Goal: Information Seeking & Learning: Learn about a topic

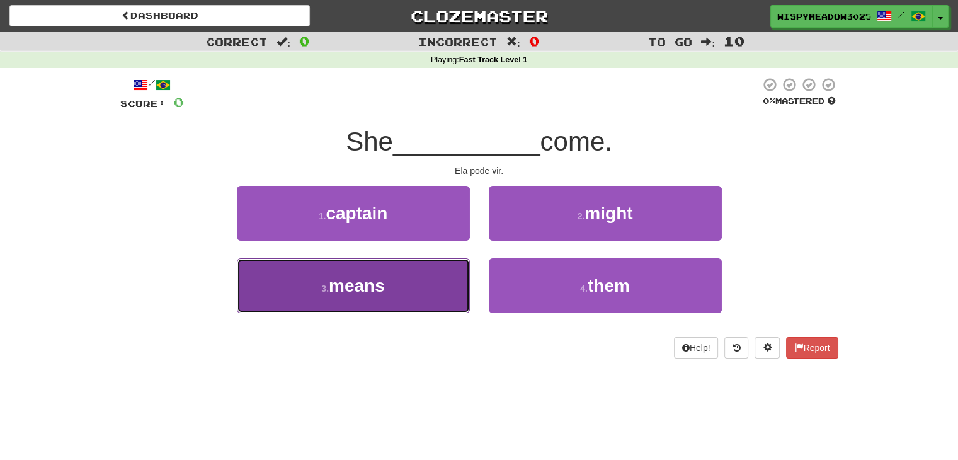
click at [431, 287] on button "3 . means" at bounding box center [353, 285] width 233 height 55
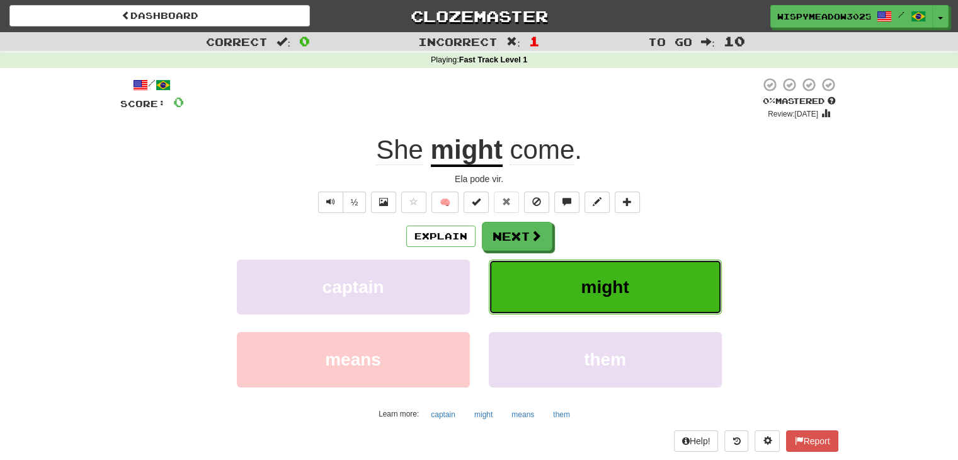
click at [579, 293] on button "might" at bounding box center [605, 287] width 233 height 55
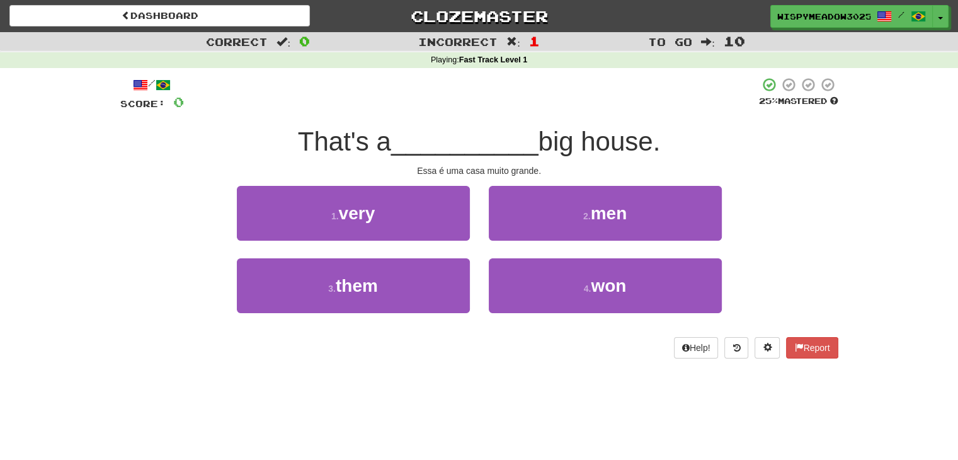
click at [413, 245] on div "1 . very" at bounding box center [353, 222] width 252 height 72
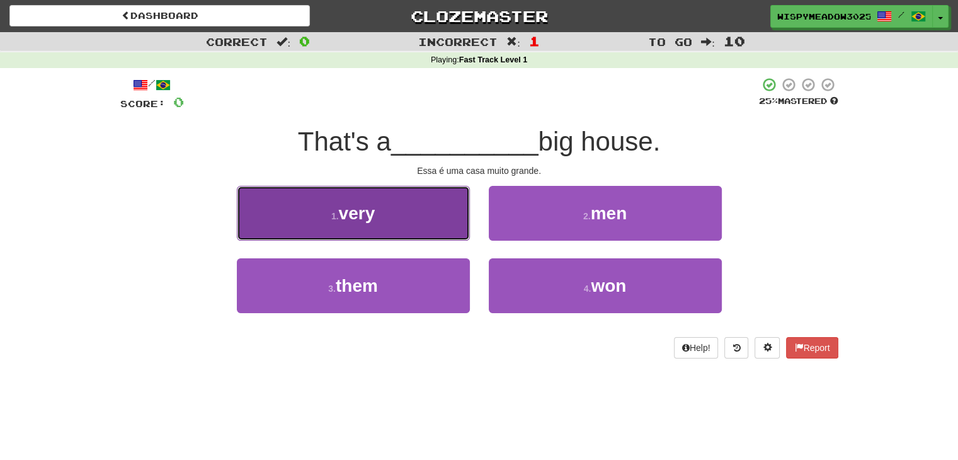
click at [416, 228] on button "1 . very" at bounding box center [353, 213] width 233 height 55
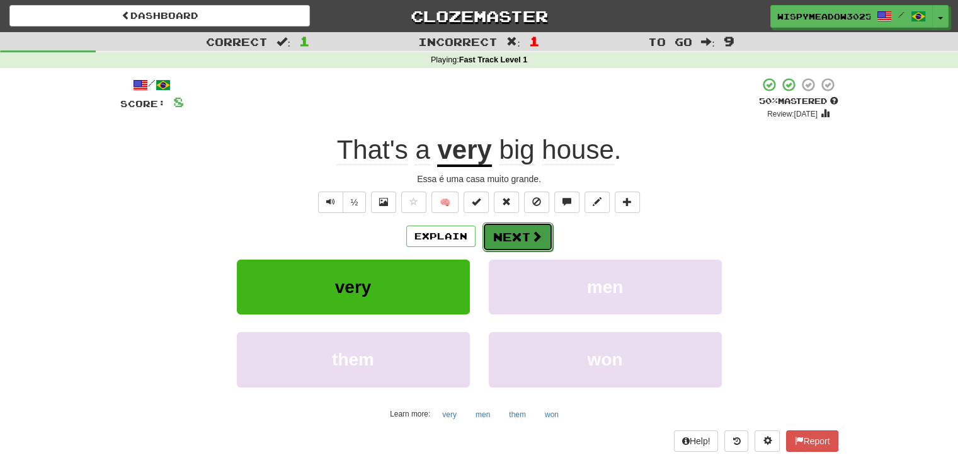
click at [520, 235] on button "Next" at bounding box center [518, 236] width 71 height 29
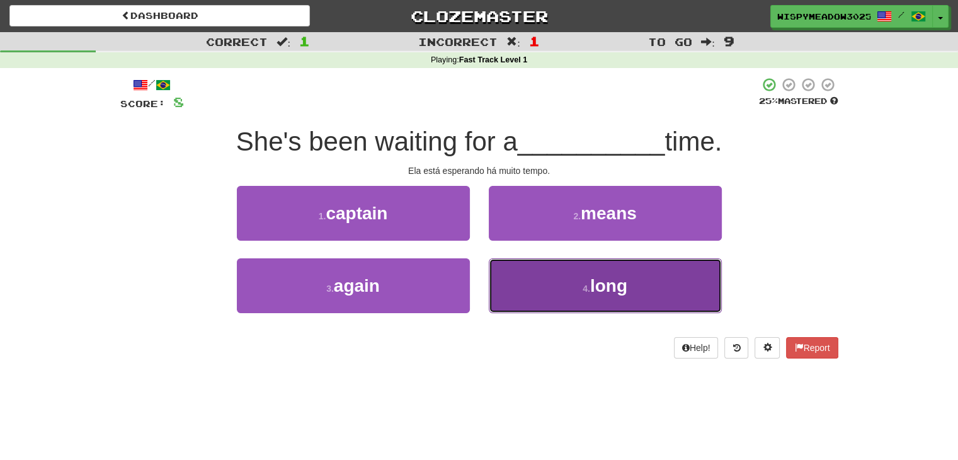
click at [556, 309] on button "4 . long" at bounding box center [605, 285] width 233 height 55
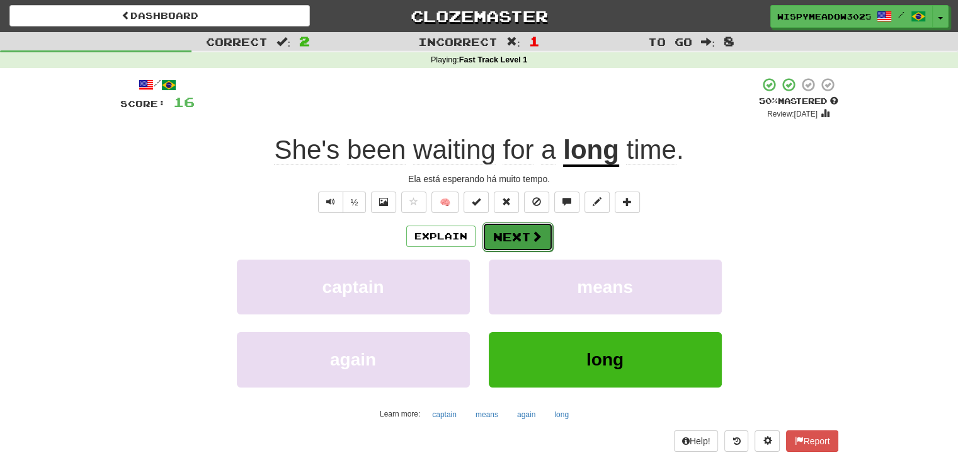
click at [522, 239] on button "Next" at bounding box center [518, 236] width 71 height 29
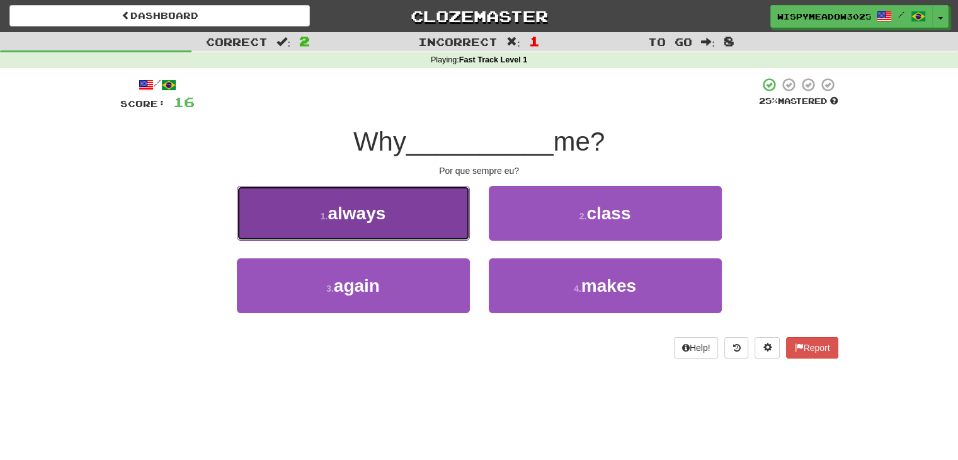
click at [432, 229] on button "1 . always" at bounding box center [353, 213] width 233 height 55
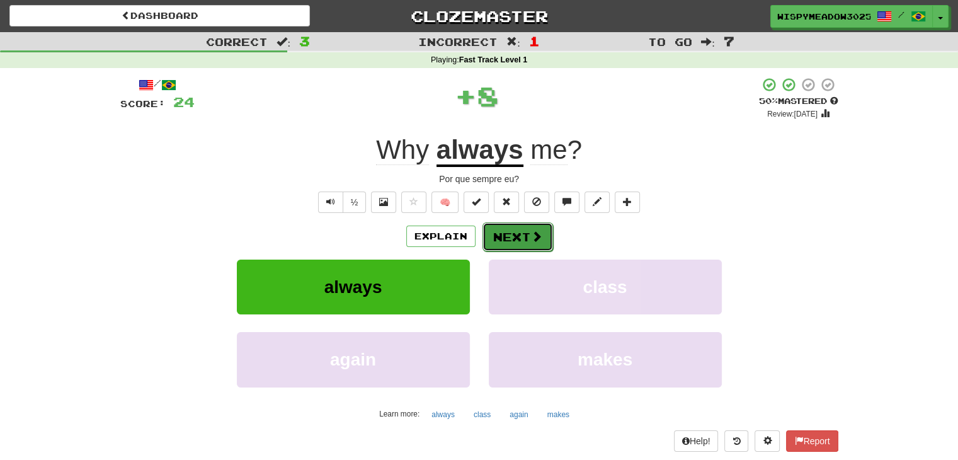
click at [530, 245] on button "Next" at bounding box center [518, 236] width 71 height 29
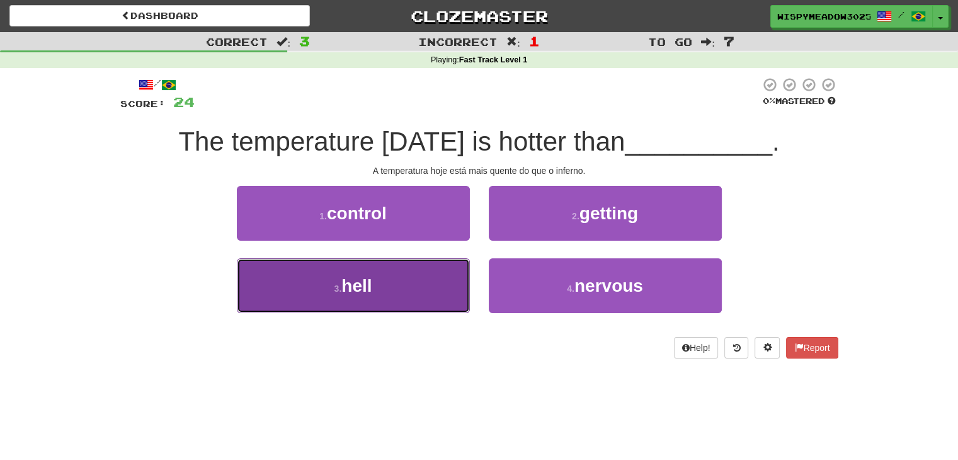
click at [438, 292] on button "3 . hell" at bounding box center [353, 285] width 233 height 55
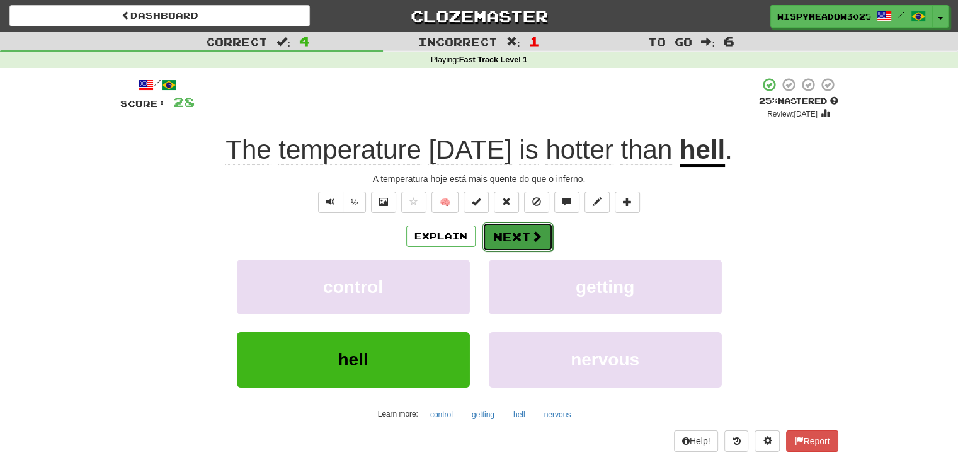
click at [534, 231] on span at bounding box center [536, 236] width 11 height 11
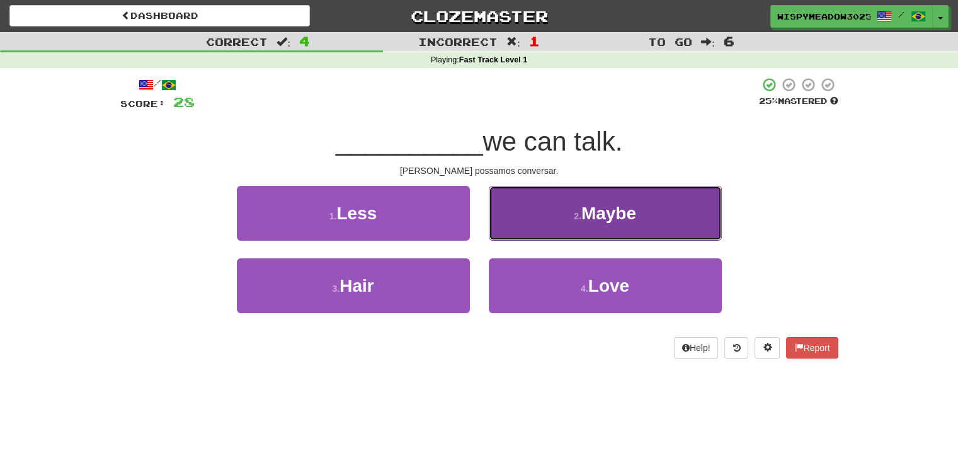
click at [588, 237] on button "2 . Maybe" at bounding box center [605, 213] width 233 height 55
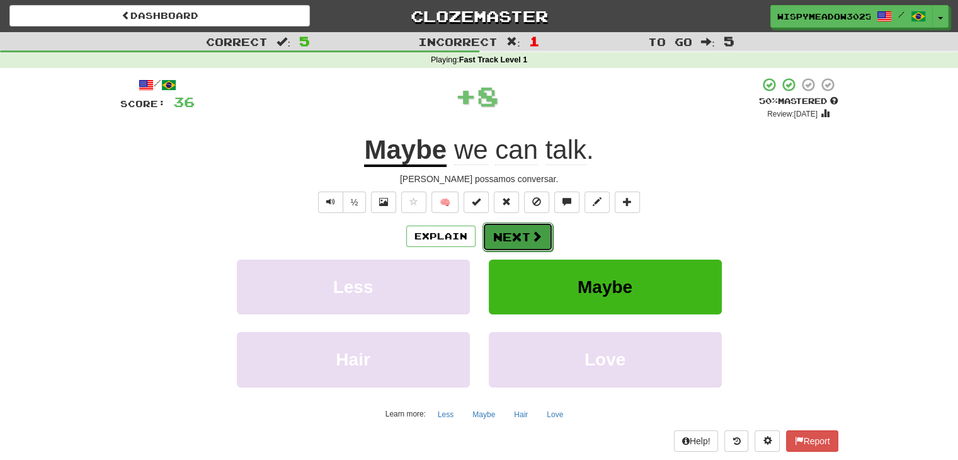
click at [541, 243] on button "Next" at bounding box center [518, 236] width 71 height 29
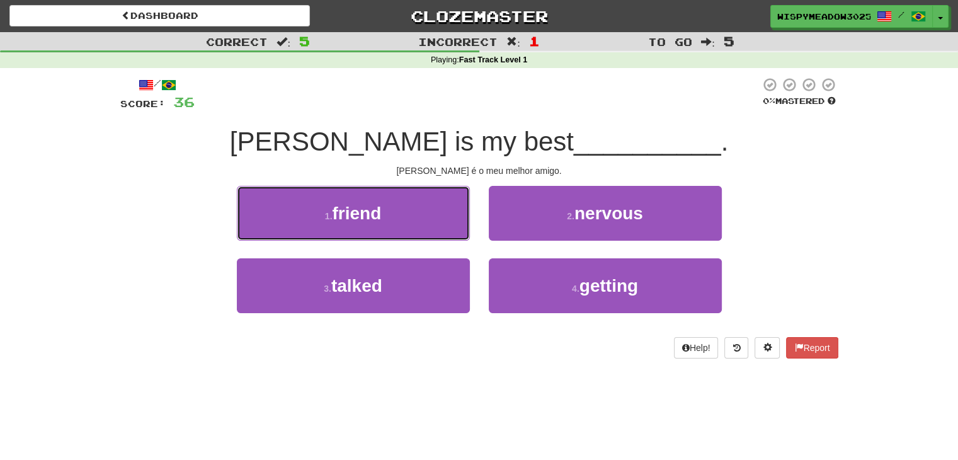
click at [388, 240] on button "1 . friend" at bounding box center [353, 213] width 233 height 55
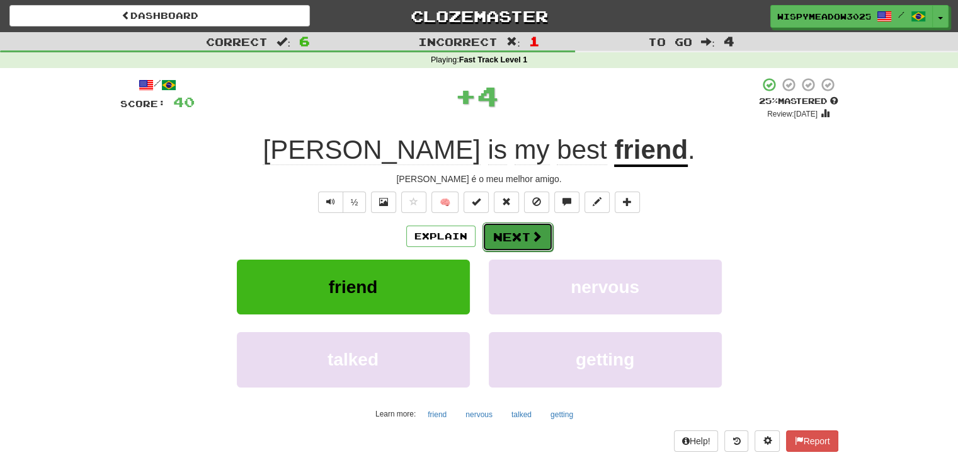
click at [512, 244] on button "Next" at bounding box center [518, 236] width 71 height 29
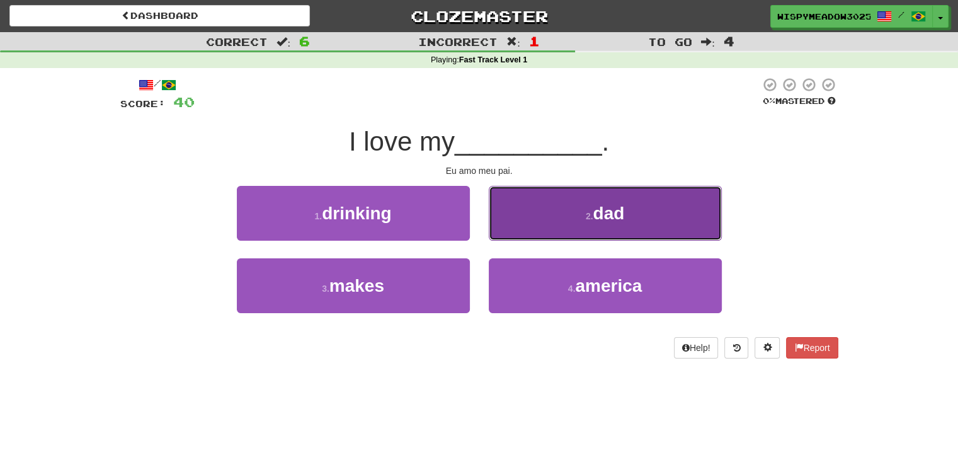
click at [581, 212] on button "2 . dad" at bounding box center [605, 213] width 233 height 55
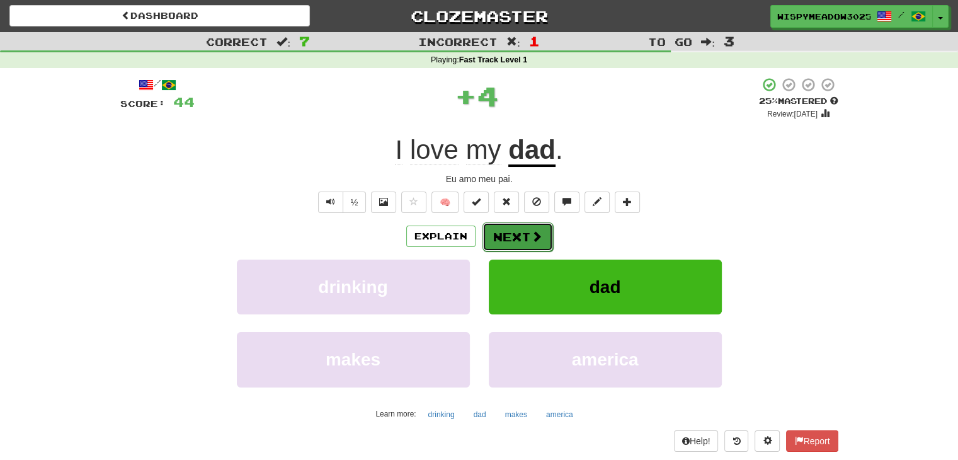
click at [512, 247] on button "Next" at bounding box center [518, 236] width 71 height 29
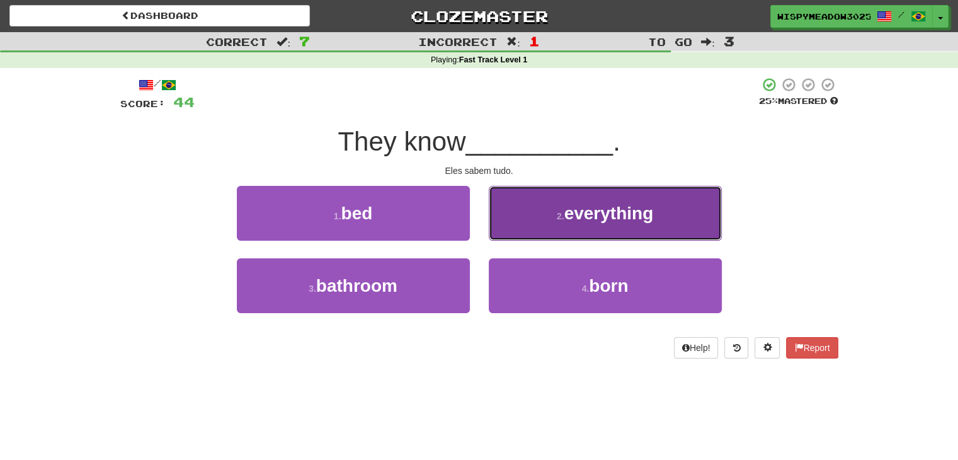
click at [592, 210] on span "everything" at bounding box center [608, 213] width 89 height 20
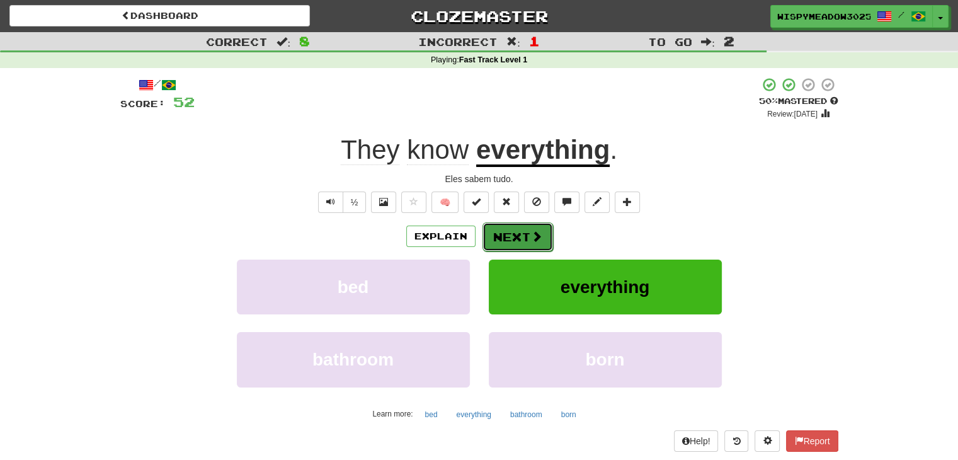
click at [505, 235] on button "Next" at bounding box center [518, 236] width 71 height 29
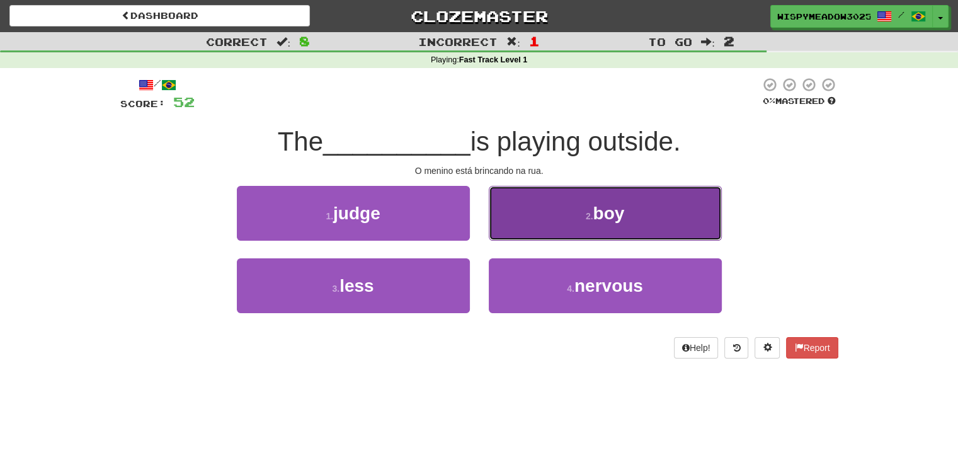
click at [549, 214] on button "2 . boy" at bounding box center [605, 213] width 233 height 55
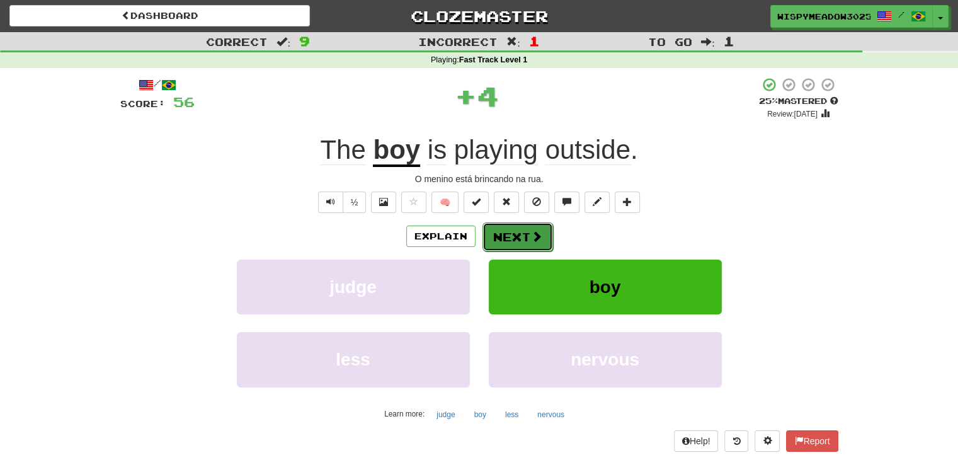
click at [531, 232] on span at bounding box center [536, 236] width 11 height 11
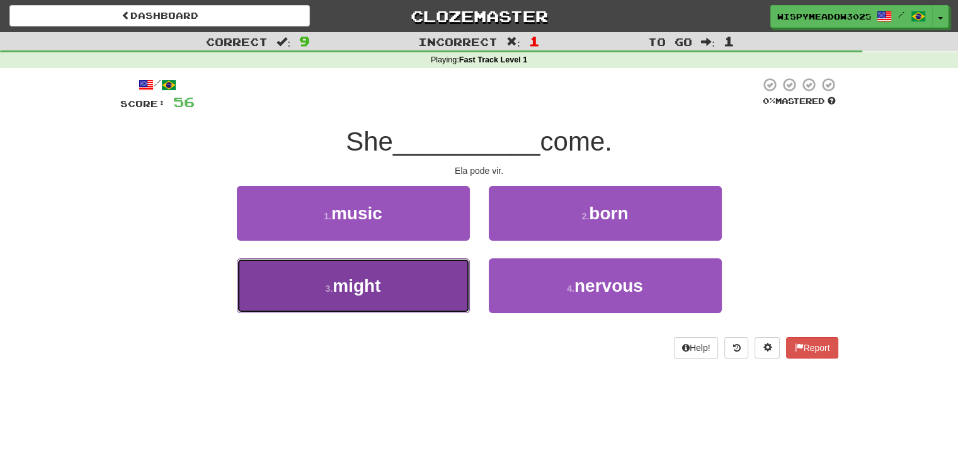
click at [442, 277] on button "3 . might" at bounding box center [353, 285] width 233 height 55
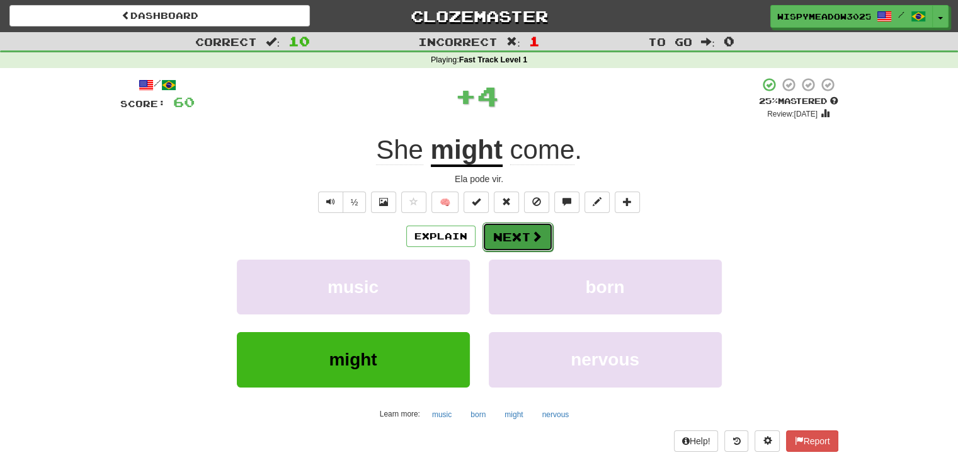
click at [512, 245] on button "Next" at bounding box center [518, 236] width 71 height 29
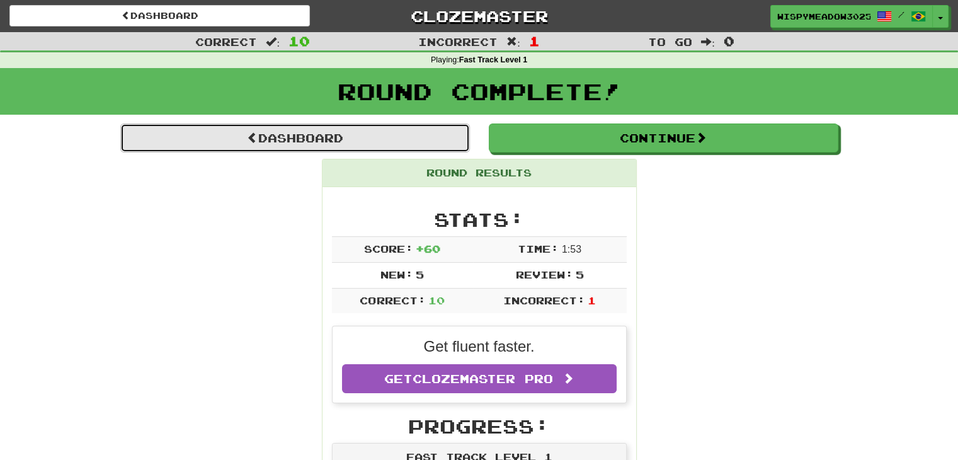
click at [382, 132] on link "Dashboard" at bounding box center [295, 137] width 350 height 29
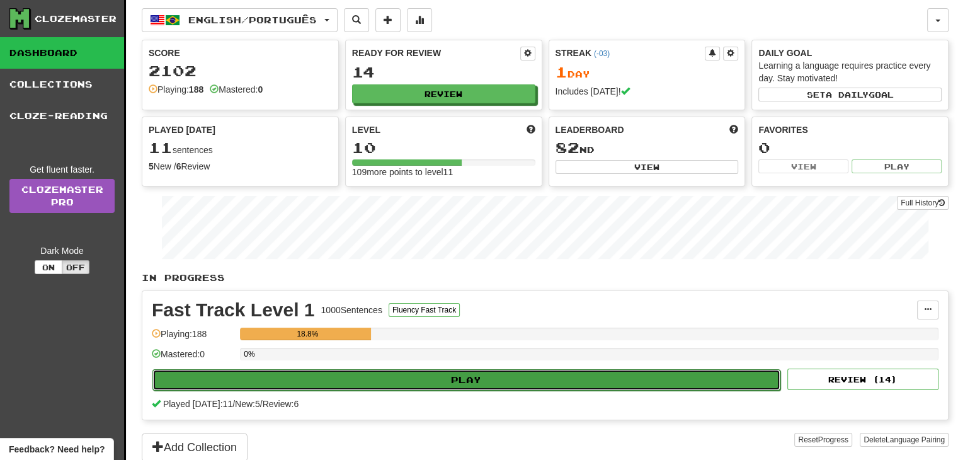
click at [391, 375] on button "Play" at bounding box center [466, 379] width 628 height 21
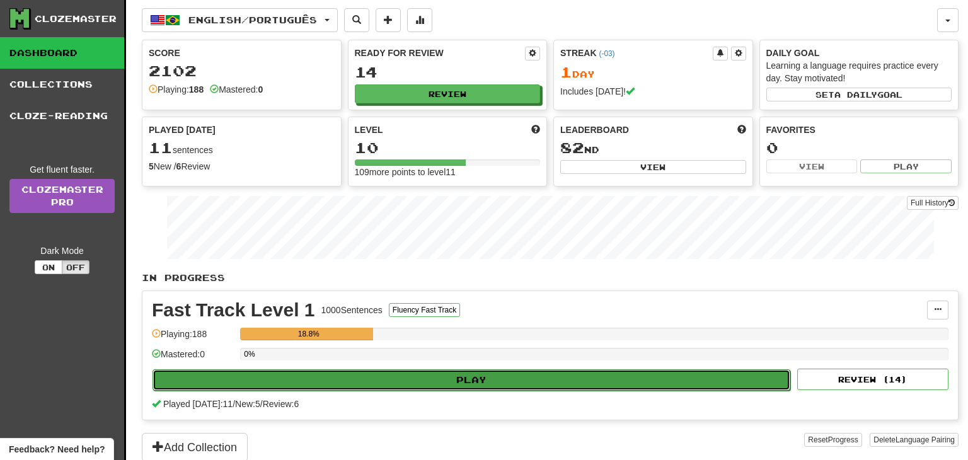
select select "**"
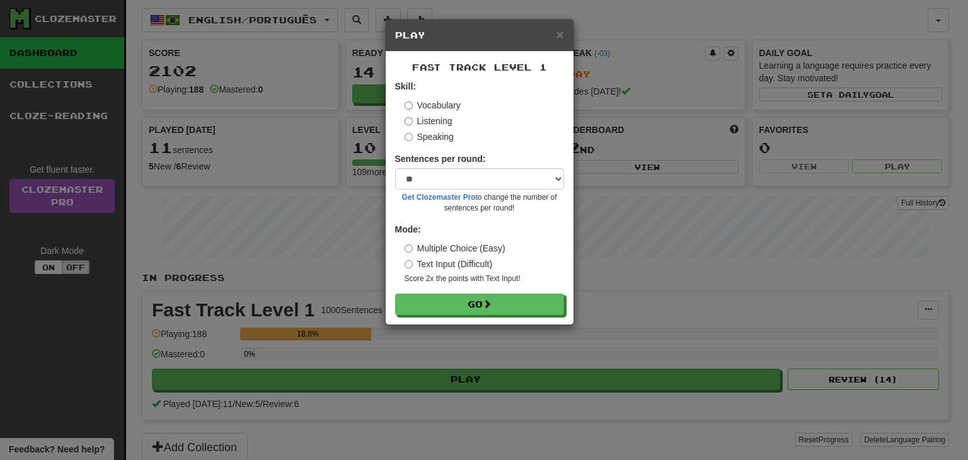
click at [417, 124] on label "Listening" at bounding box center [428, 121] width 48 height 13
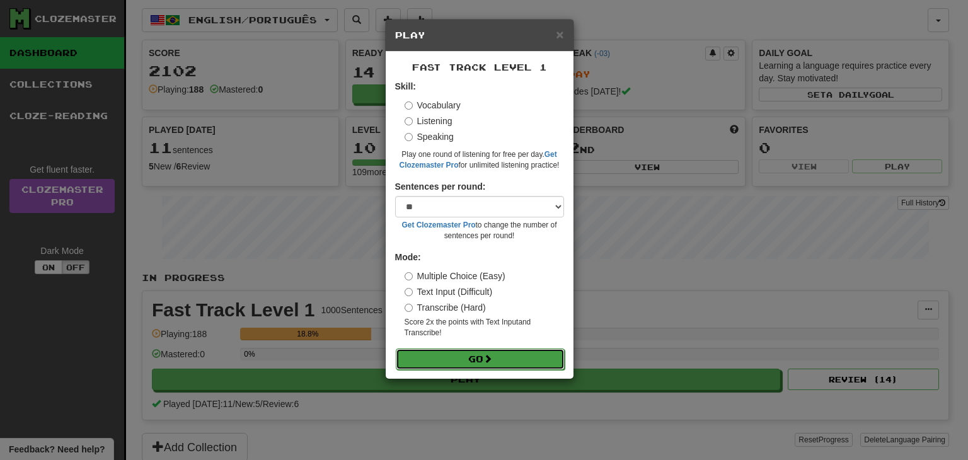
click at [471, 369] on button "Go" at bounding box center [480, 358] width 169 height 21
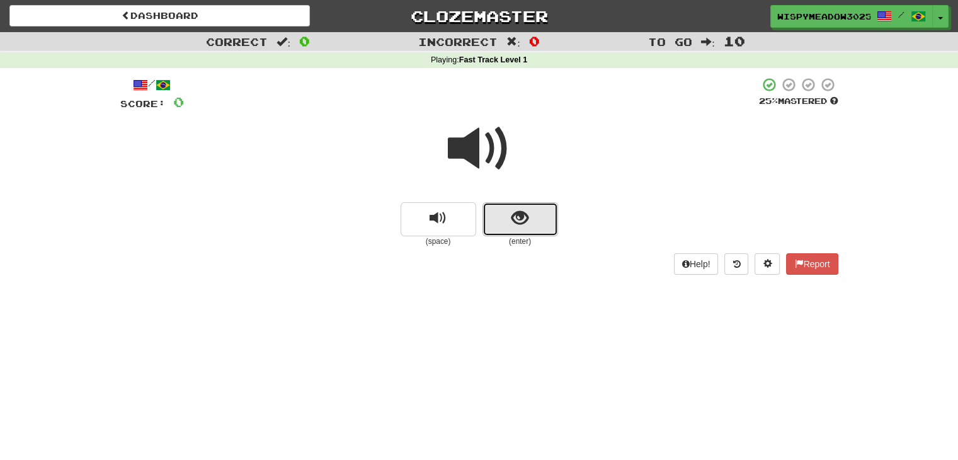
click at [500, 214] on button "show sentence" at bounding box center [521, 219] width 76 height 34
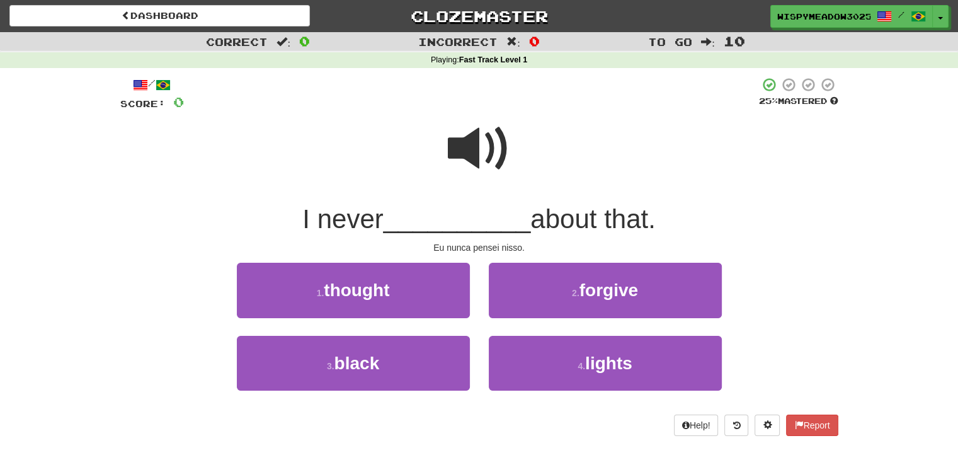
click at [440, 163] on div at bounding box center [479, 157] width 718 height 90
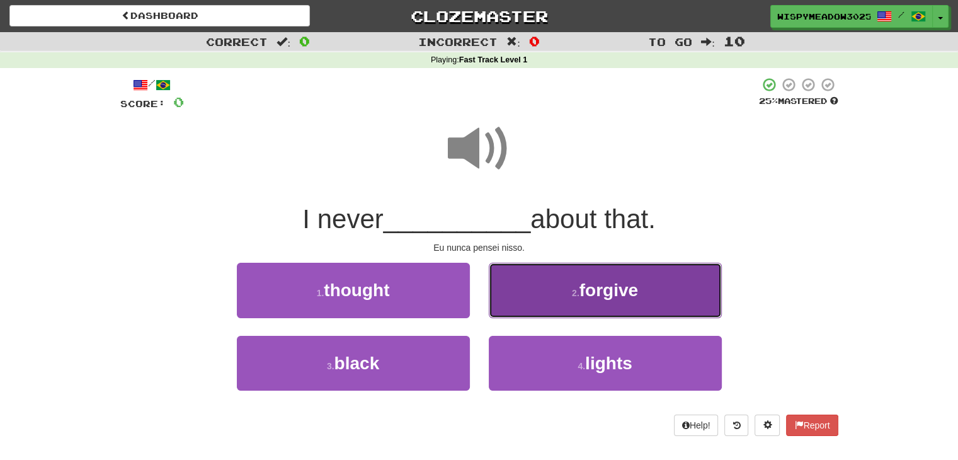
click at [586, 292] on span "forgive" at bounding box center [609, 290] width 59 height 20
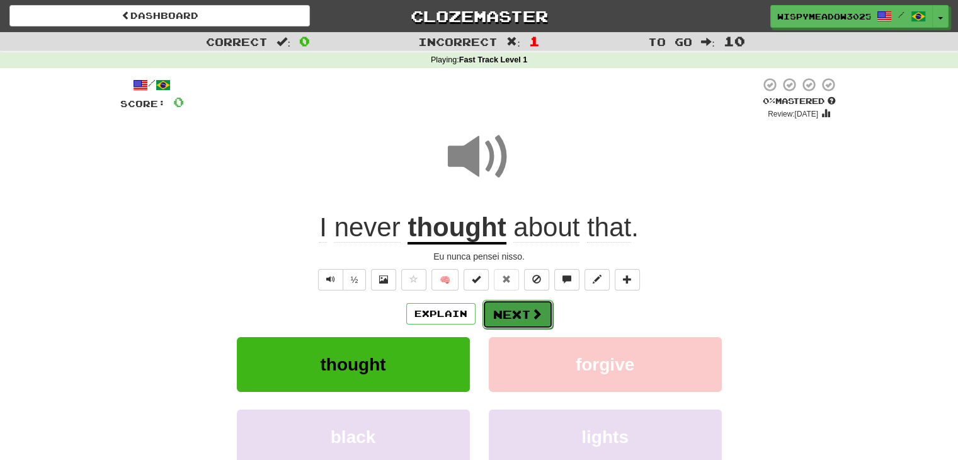
click at [528, 316] on button "Next" at bounding box center [518, 314] width 71 height 29
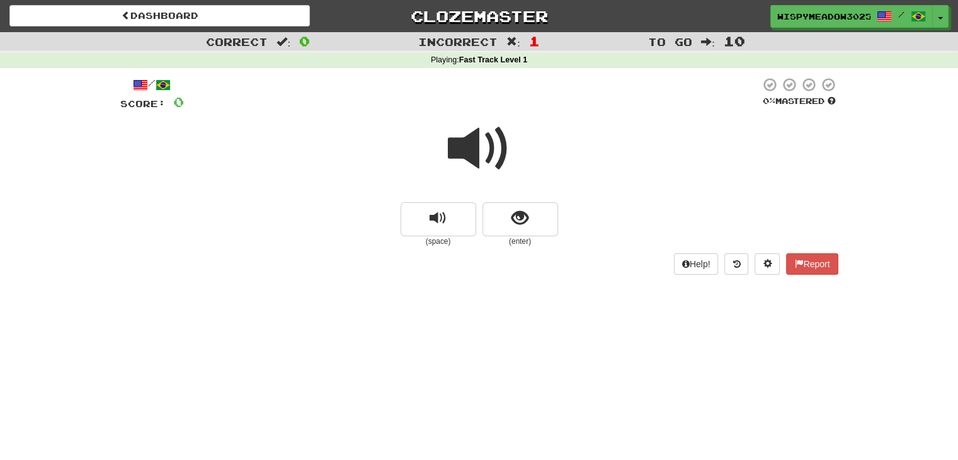
click at [482, 157] on span at bounding box center [479, 148] width 63 height 63
click at [519, 213] on span "show sentence" at bounding box center [520, 218] width 17 height 17
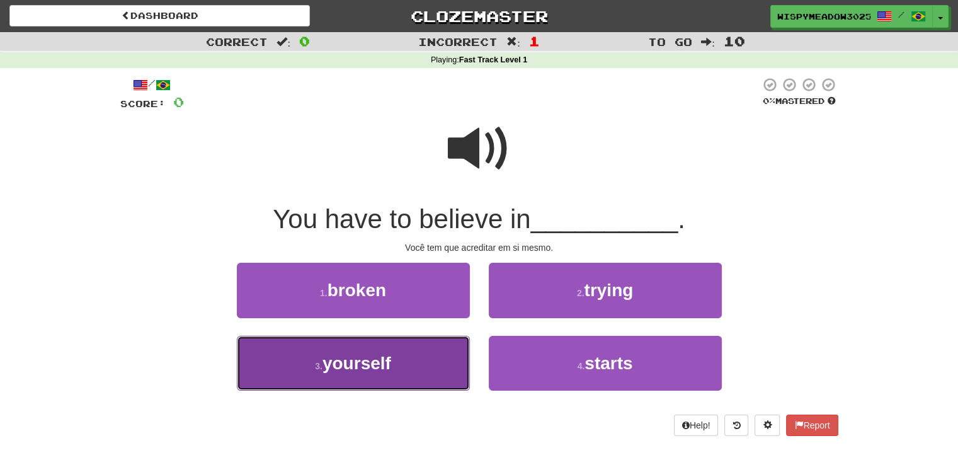
click at [401, 366] on button "3 . yourself" at bounding box center [353, 363] width 233 height 55
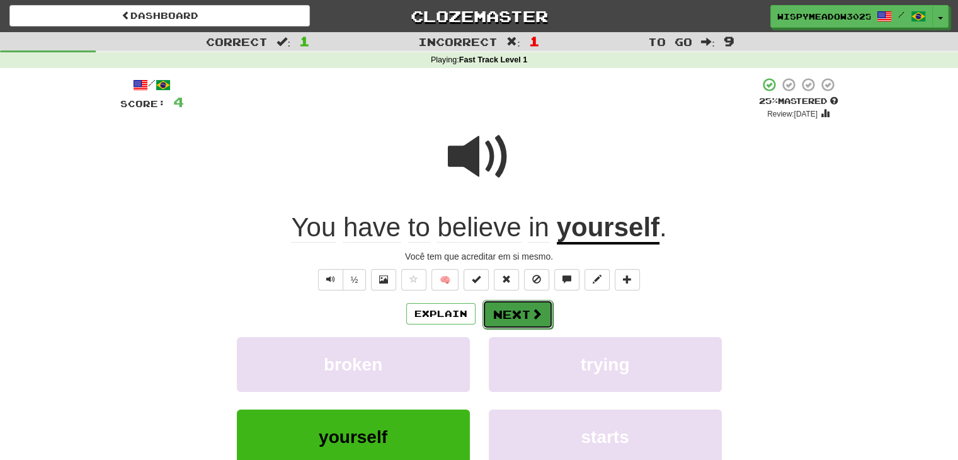
click at [517, 321] on button "Next" at bounding box center [518, 314] width 71 height 29
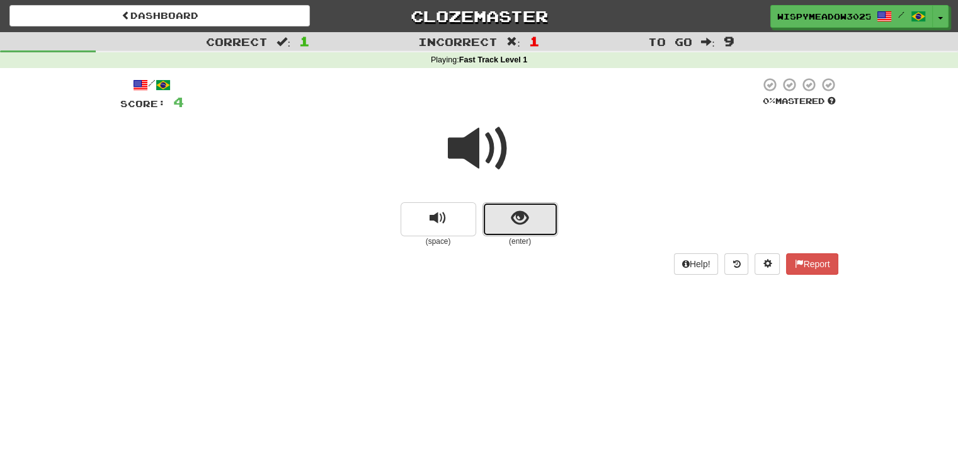
click at [512, 202] on button "show sentence" at bounding box center [521, 219] width 76 height 34
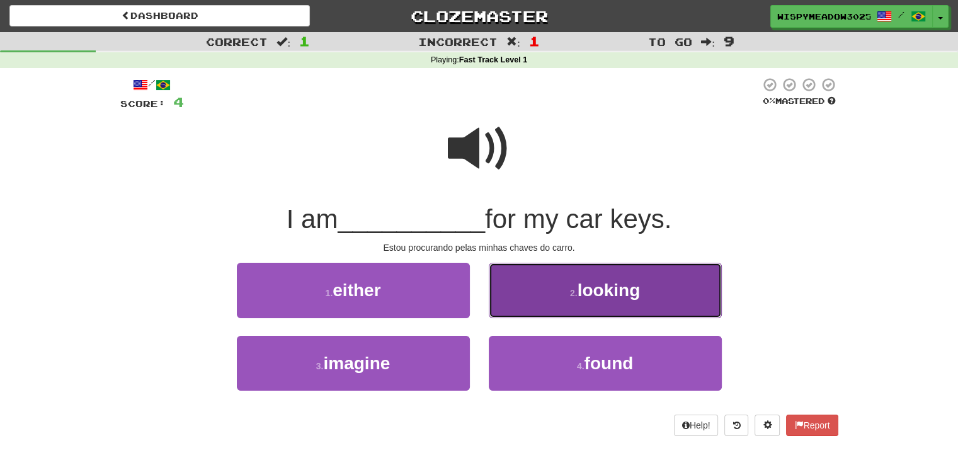
click at [603, 298] on span "looking" at bounding box center [609, 290] width 63 height 20
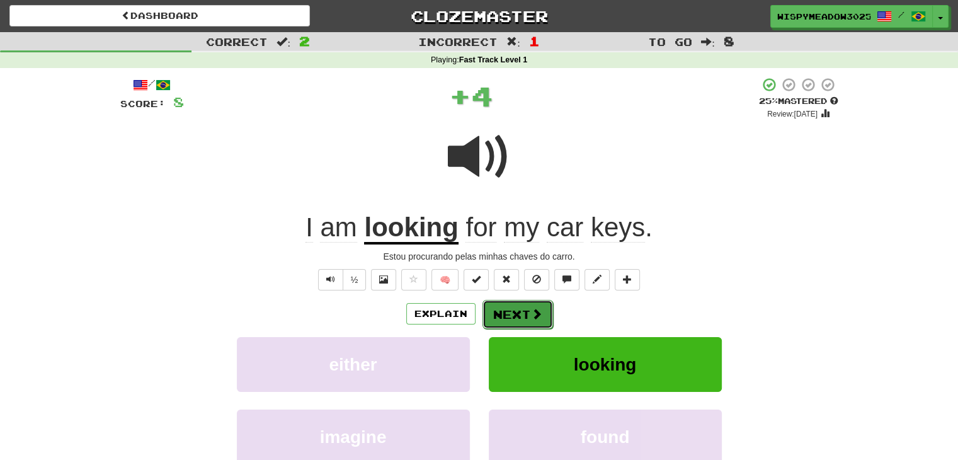
click at [501, 307] on button "Next" at bounding box center [518, 314] width 71 height 29
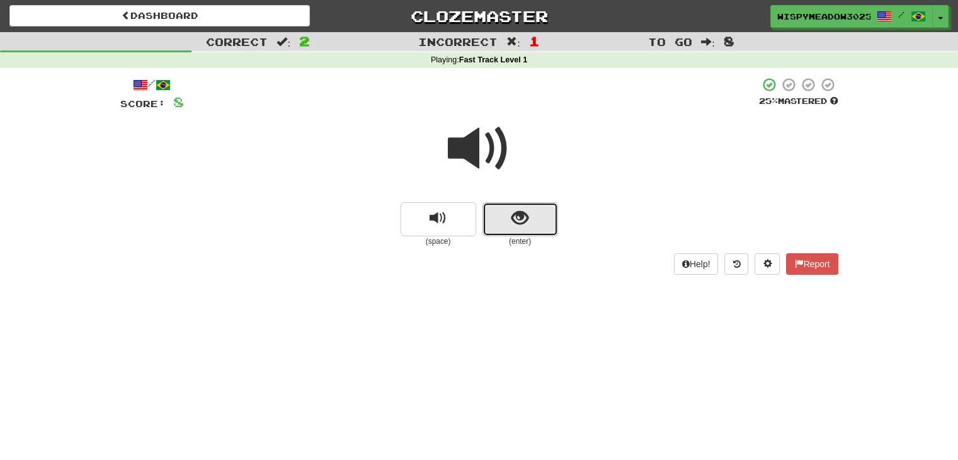
click at [499, 215] on button "show sentence" at bounding box center [521, 219] width 76 height 34
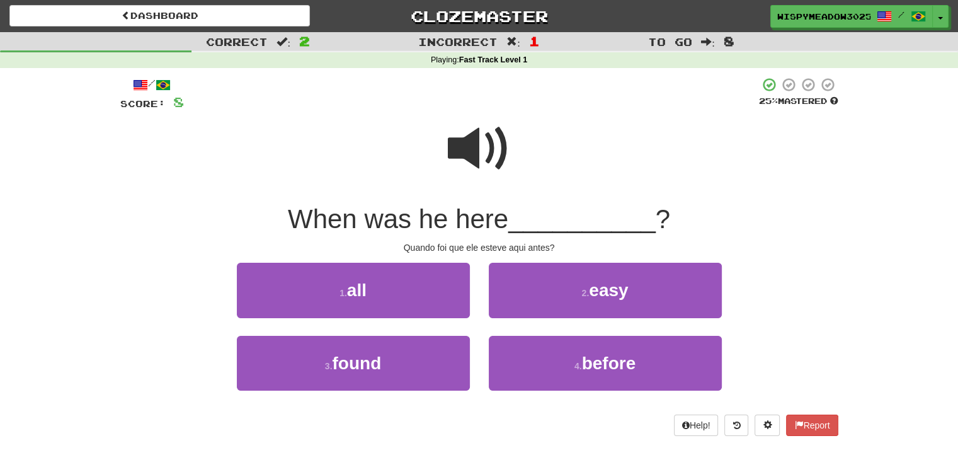
click at [460, 153] on span at bounding box center [479, 148] width 63 height 63
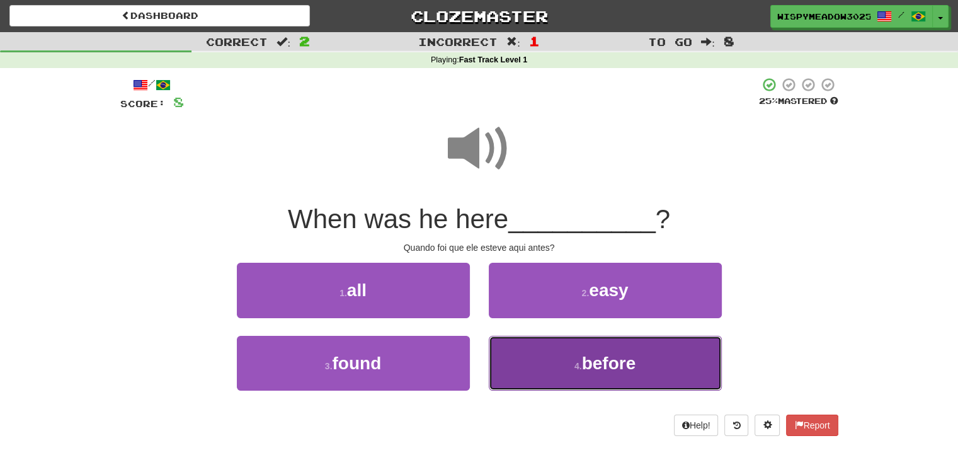
click at [564, 352] on button "4 . before" at bounding box center [605, 363] width 233 height 55
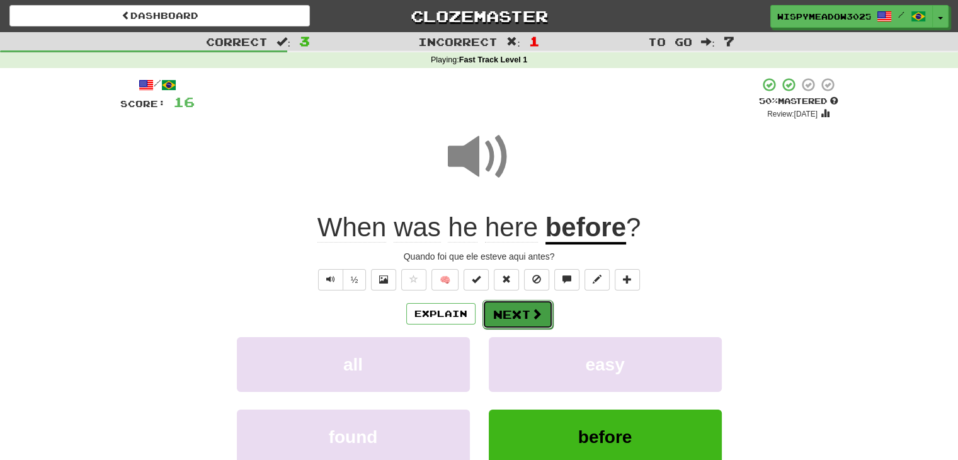
click at [539, 317] on span at bounding box center [536, 313] width 11 height 11
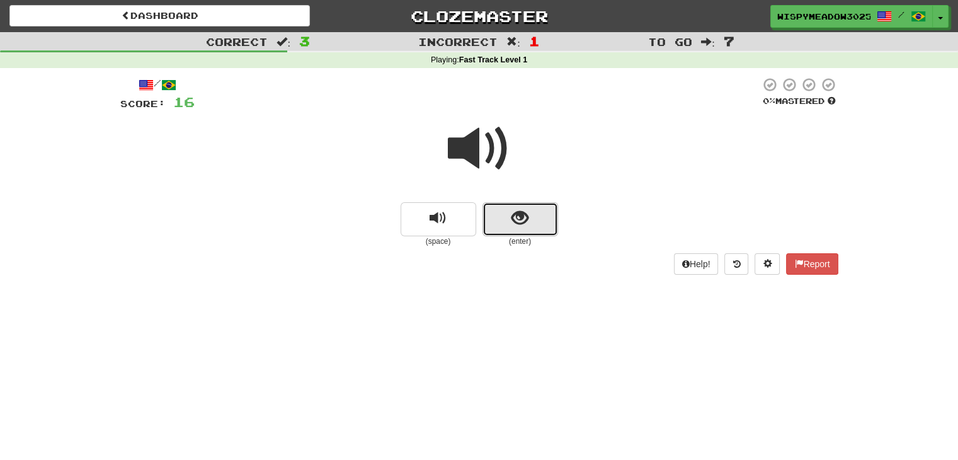
click at [538, 222] on button "show sentence" at bounding box center [521, 219] width 76 height 34
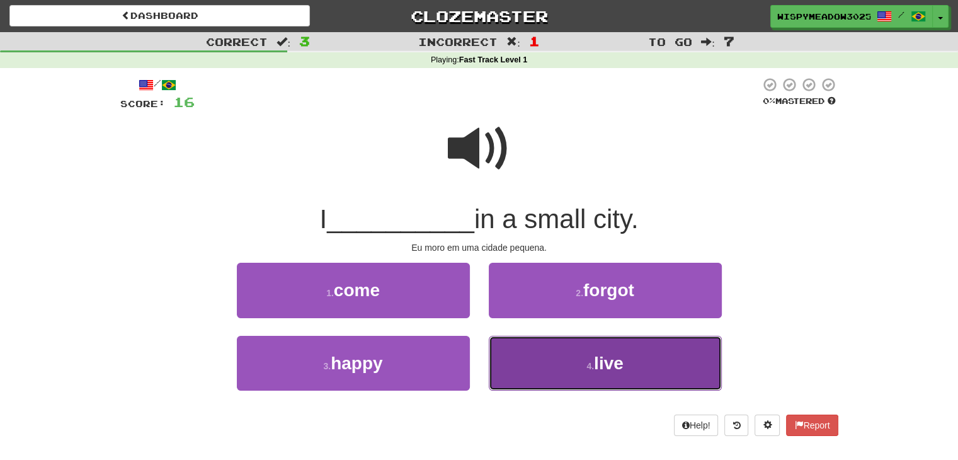
click at [580, 371] on button "4 . live" at bounding box center [605, 363] width 233 height 55
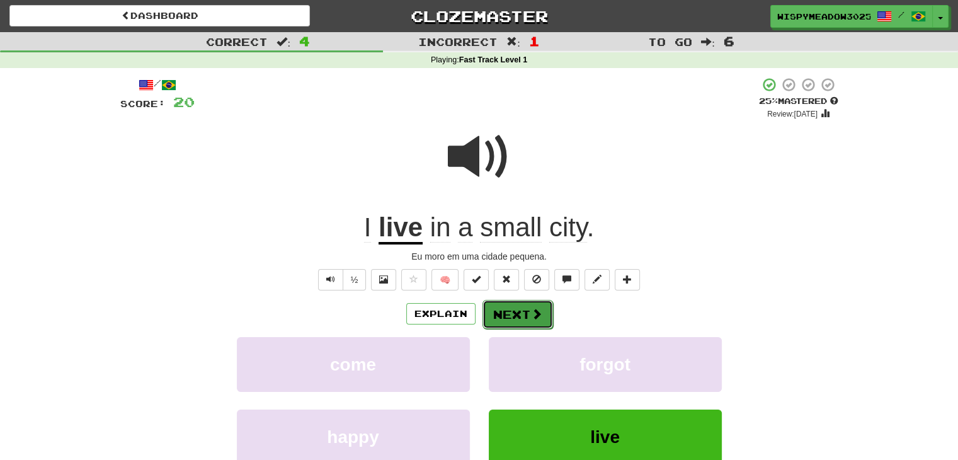
click at [519, 315] on button "Next" at bounding box center [518, 314] width 71 height 29
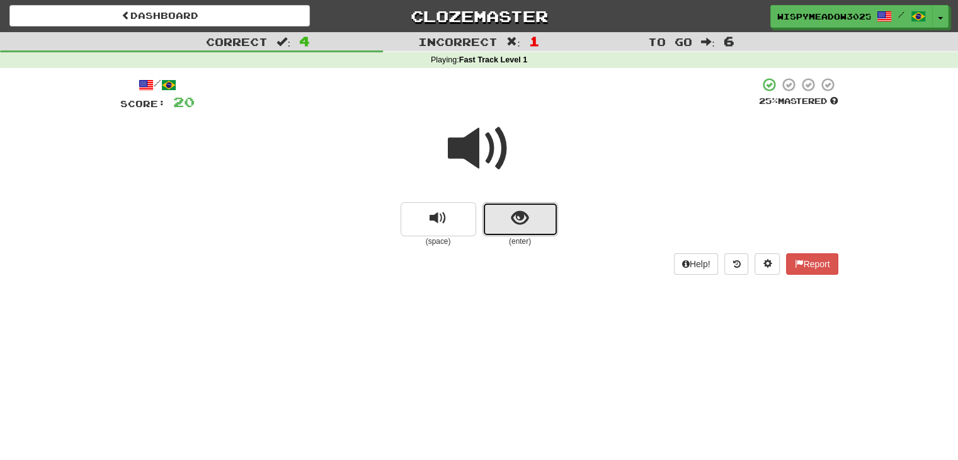
click at [517, 220] on span "show sentence" at bounding box center [520, 218] width 17 height 17
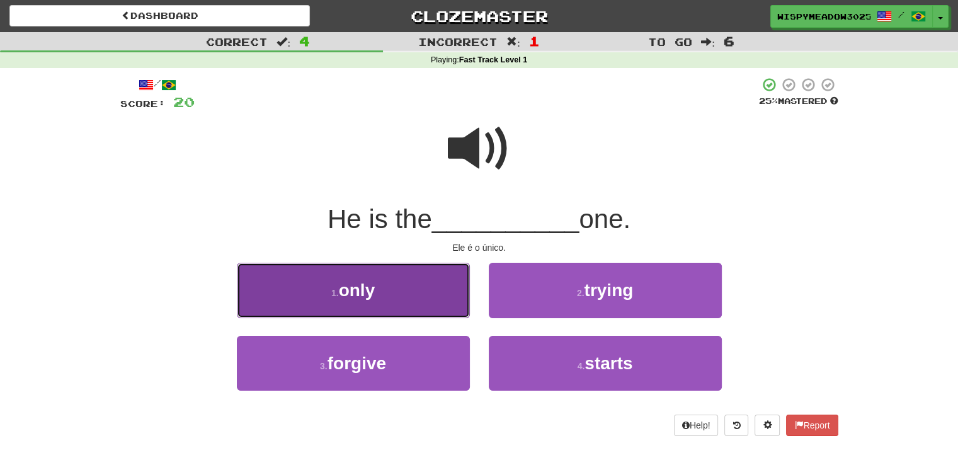
click at [399, 280] on button "1 . only" at bounding box center [353, 290] width 233 height 55
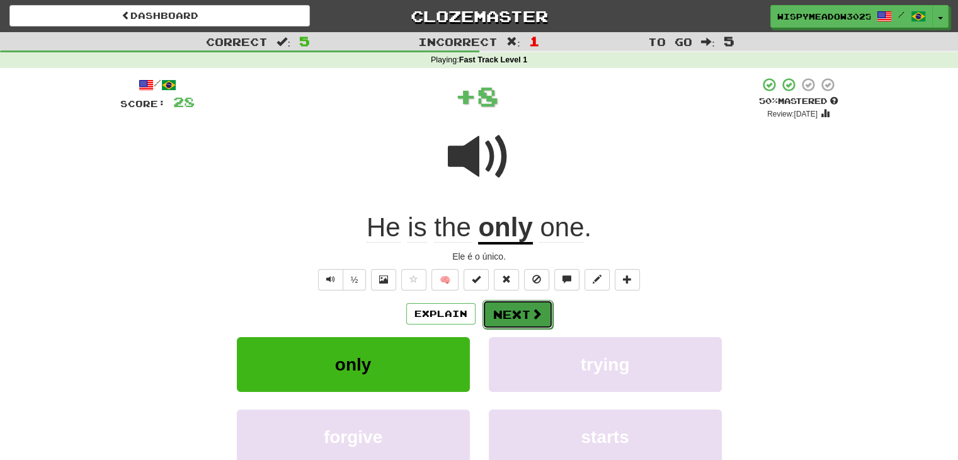
click at [531, 316] on span at bounding box center [536, 313] width 11 height 11
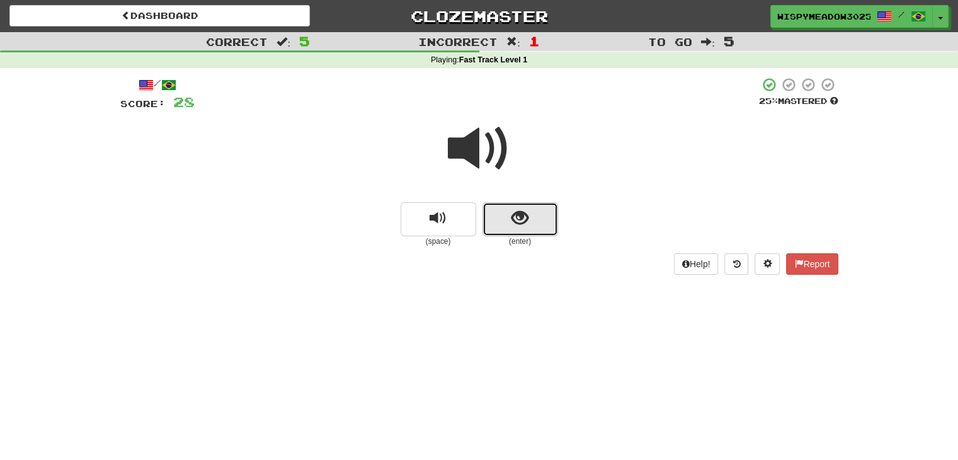
click at [516, 223] on span "show sentence" at bounding box center [520, 218] width 17 height 17
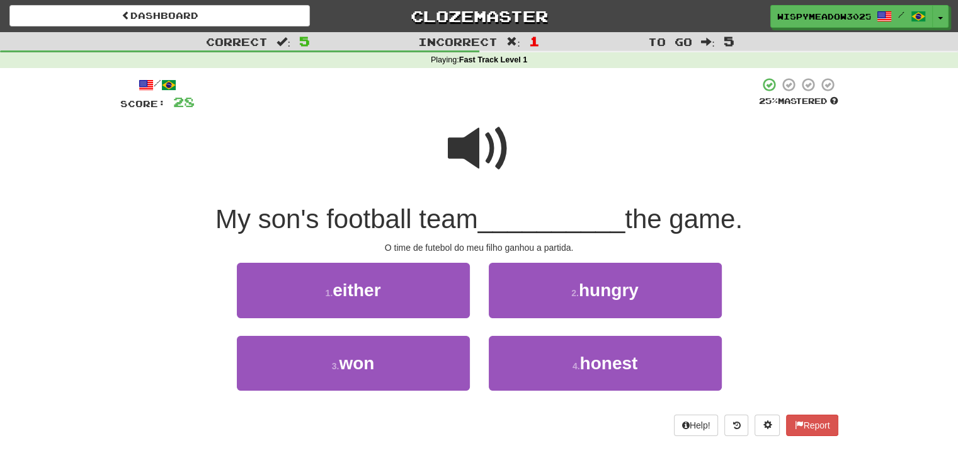
click at [491, 176] on span at bounding box center [479, 148] width 63 height 63
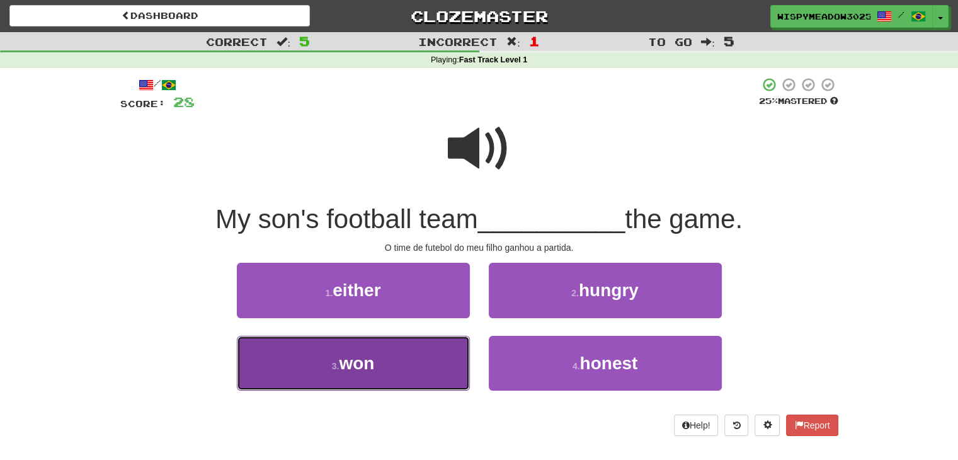
click at [396, 368] on button "3 . won" at bounding box center [353, 363] width 233 height 55
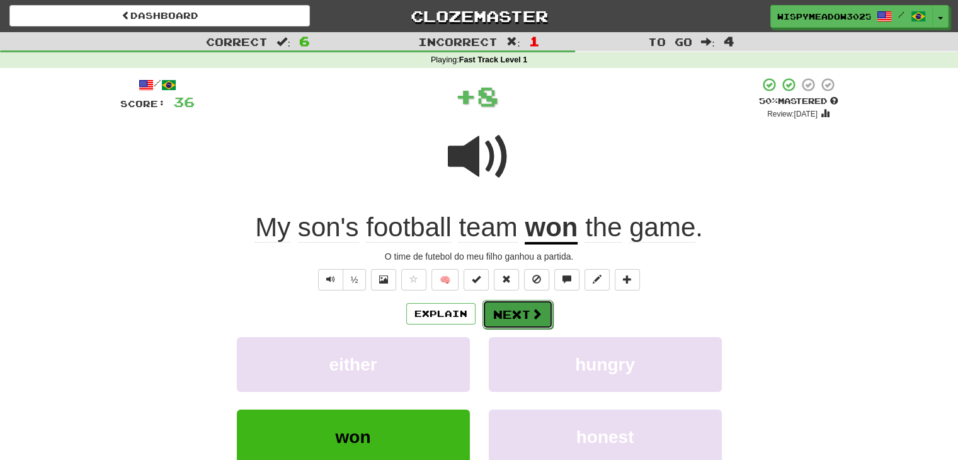
click at [512, 317] on button "Next" at bounding box center [518, 314] width 71 height 29
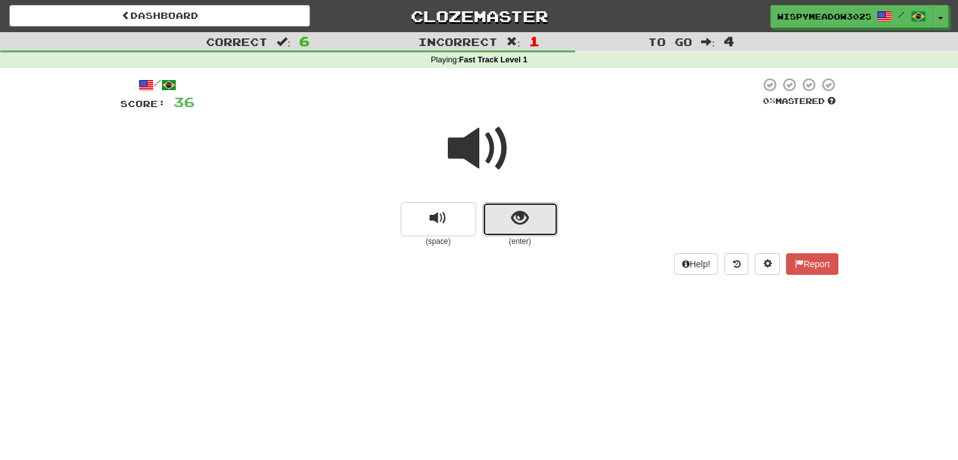
click at [522, 210] on span "show sentence" at bounding box center [520, 218] width 17 height 17
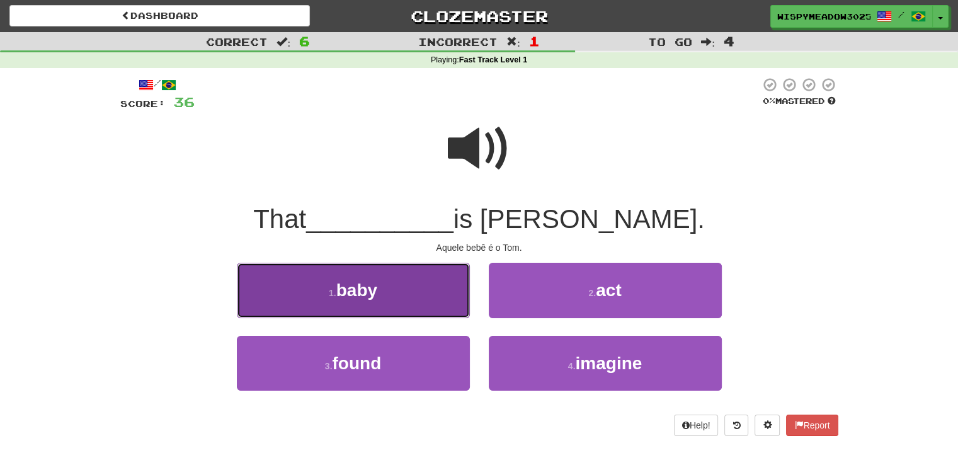
click at [431, 288] on button "1 . baby" at bounding box center [353, 290] width 233 height 55
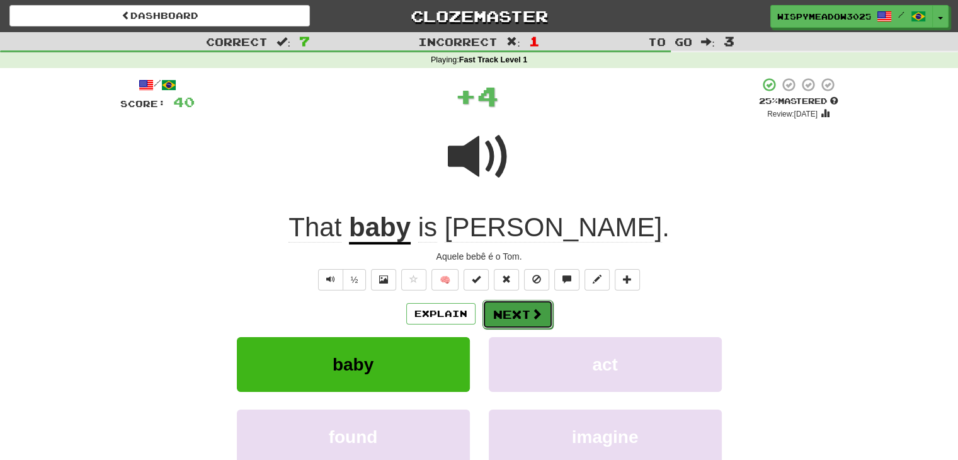
click at [525, 311] on button "Next" at bounding box center [518, 314] width 71 height 29
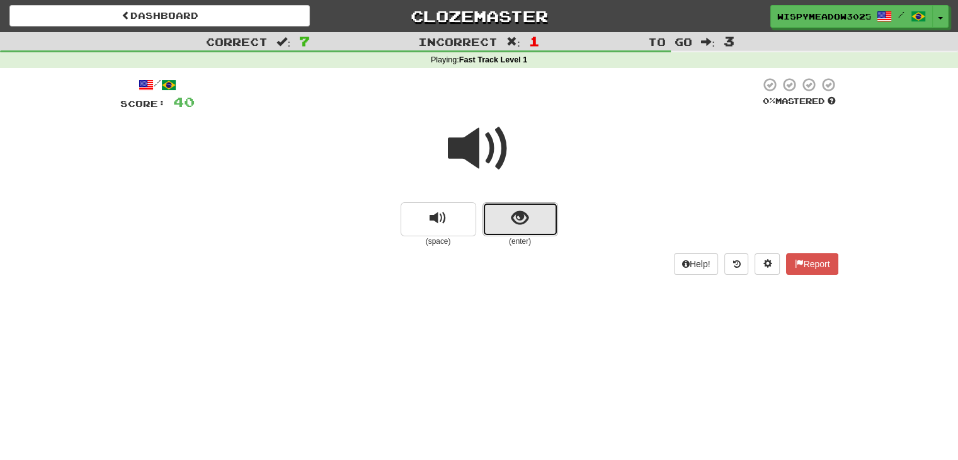
click at [523, 220] on span "show sentence" at bounding box center [520, 218] width 17 height 17
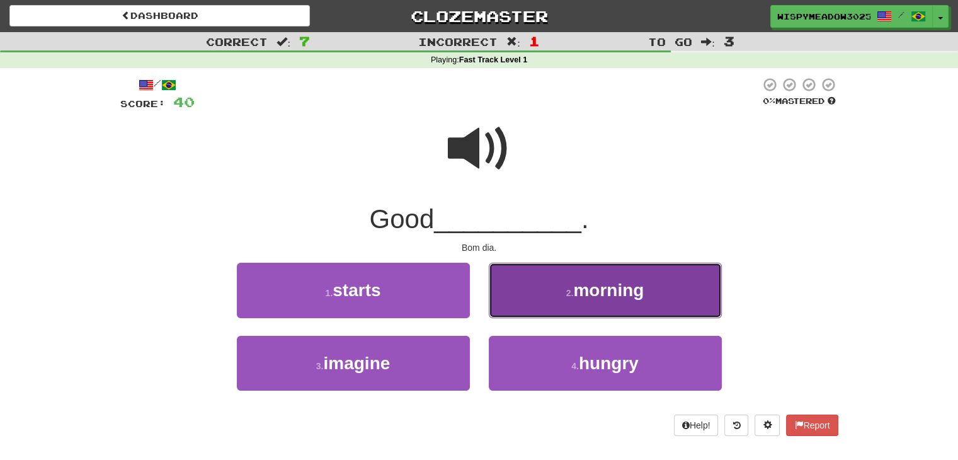
click at [532, 292] on button "2 . morning" at bounding box center [605, 290] width 233 height 55
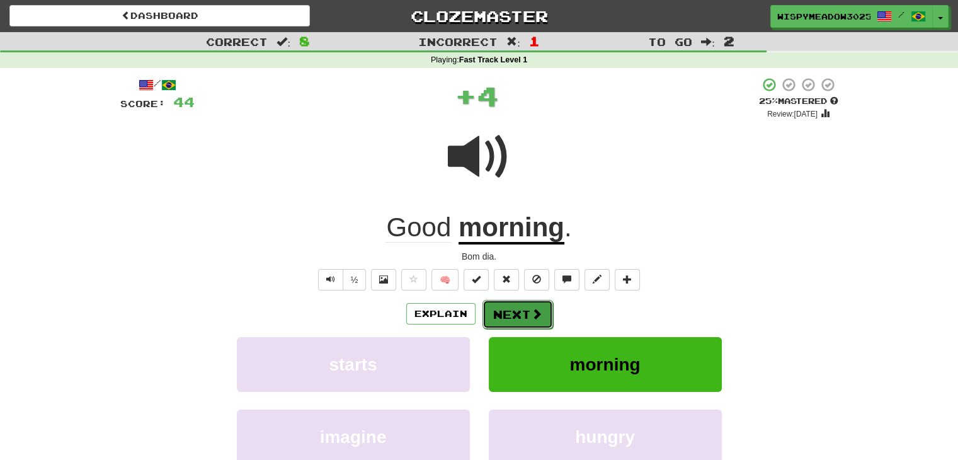
click at [527, 314] on button "Next" at bounding box center [518, 314] width 71 height 29
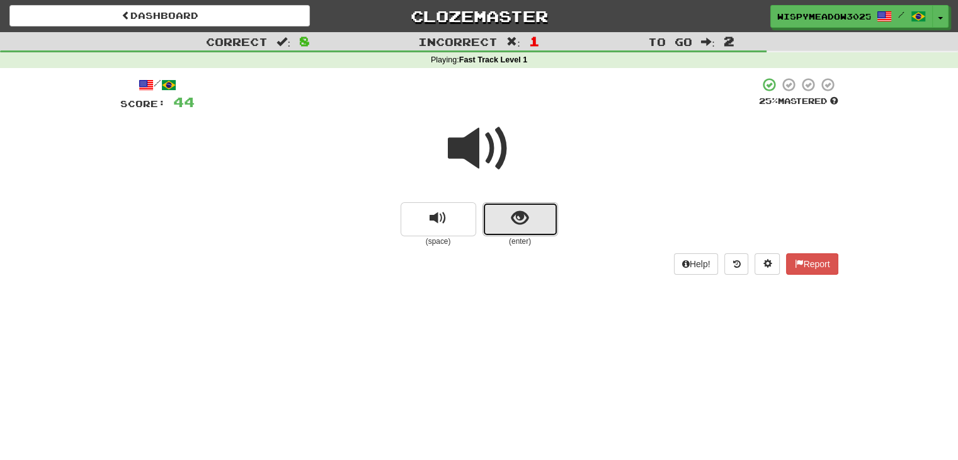
click at [540, 232] on button "show sentence" at bounding box center [521, 219] width 76 height 34
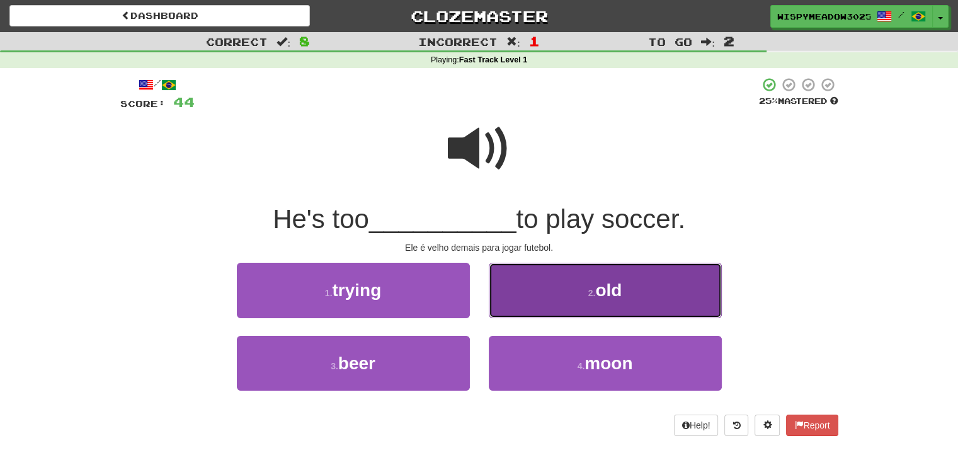
click at [554, 303] on button "2 . old" at bounding box center [605, 290] width 233 height 55
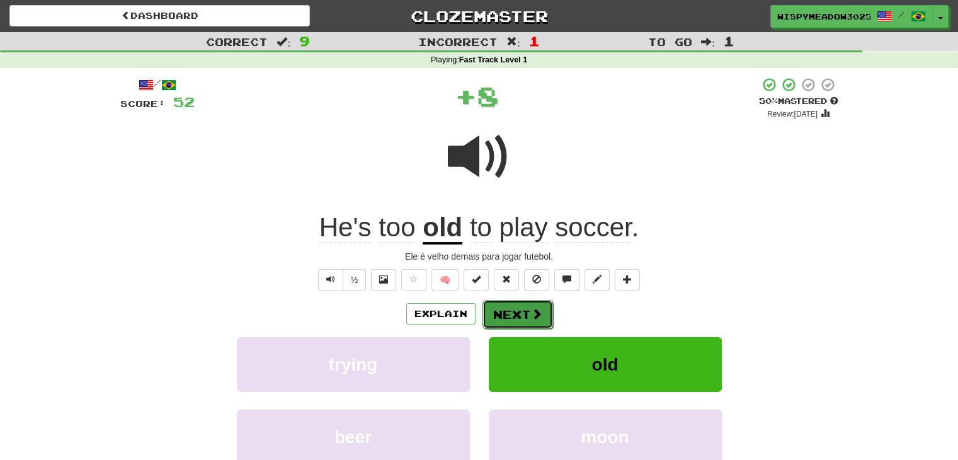
click at [534, 312] on span at bounding box center [536, 313] width 11 height 11
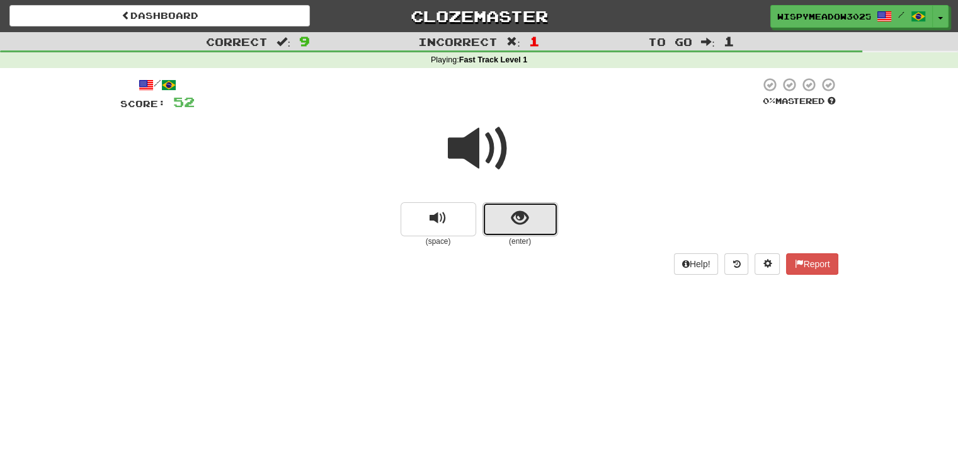
click at [520, 227] on button "show sentence" at bounding box center [521, 219] width 76 height 34
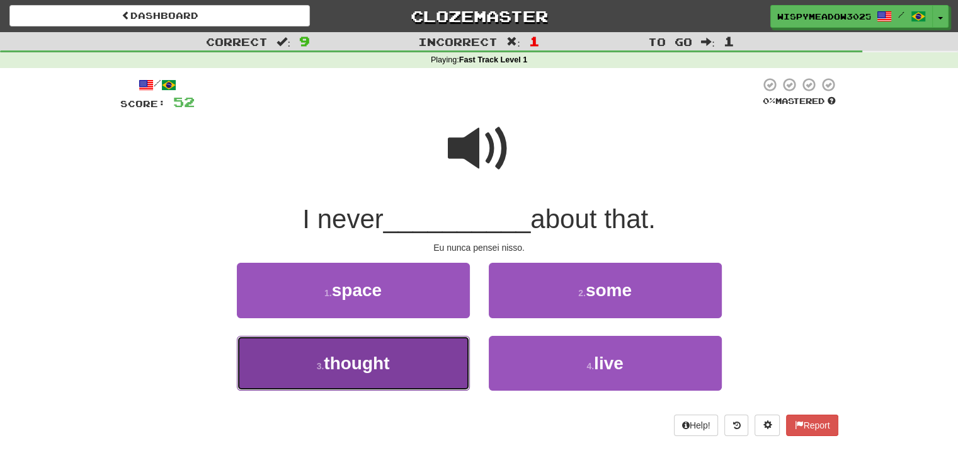
click at [411, 375] on button "3 . thought" at bounding box center [353, 363] width 233 height 55
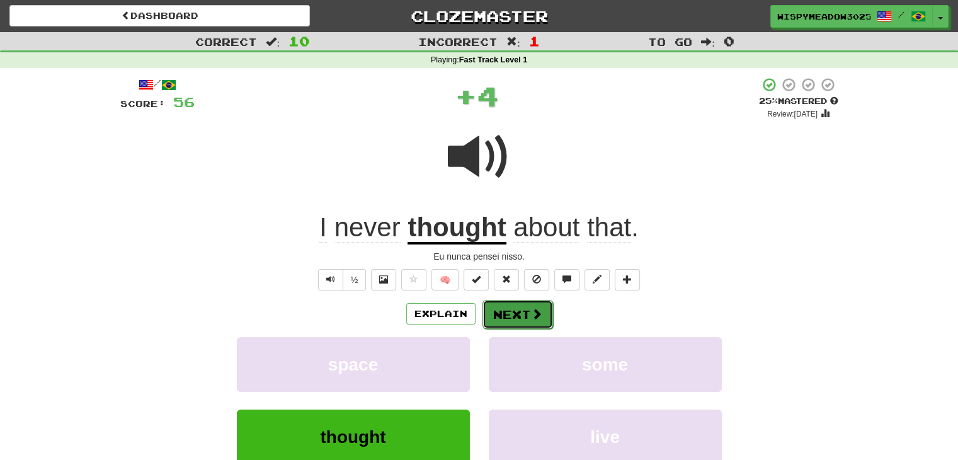
click at [512, 317] on button "Next" at bounding box center [518, 314] width 71 height 29
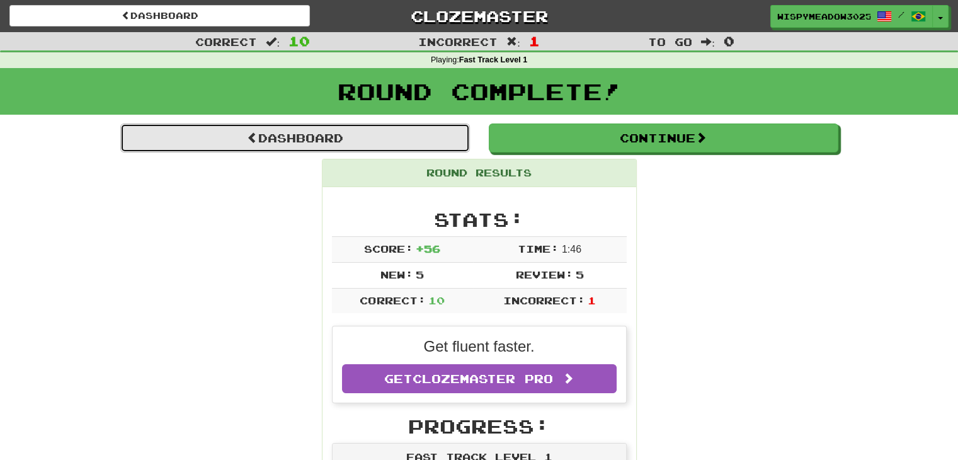
click at [377, 144] on link "Dashboard" at bounding box center [295, 137] width 350 height 29
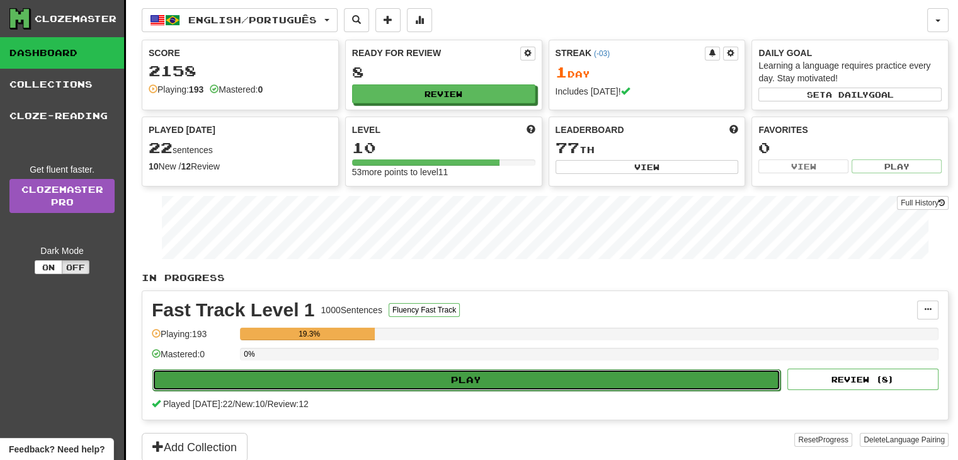
click at [447, 386] on button "Play" at bounding box center [466, 379] width 628 height 21
select select "**"
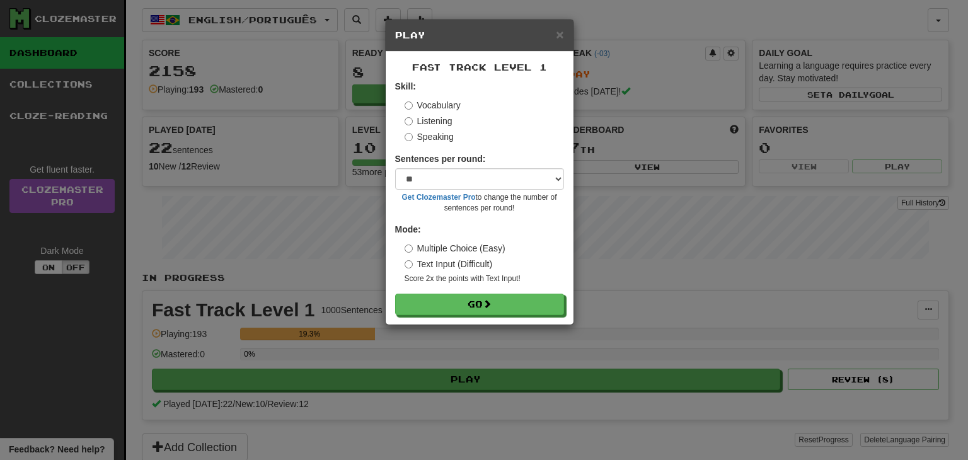
click at [425, 139] on label "Speaking" at bounding box center [428, 136] width 49 height 13
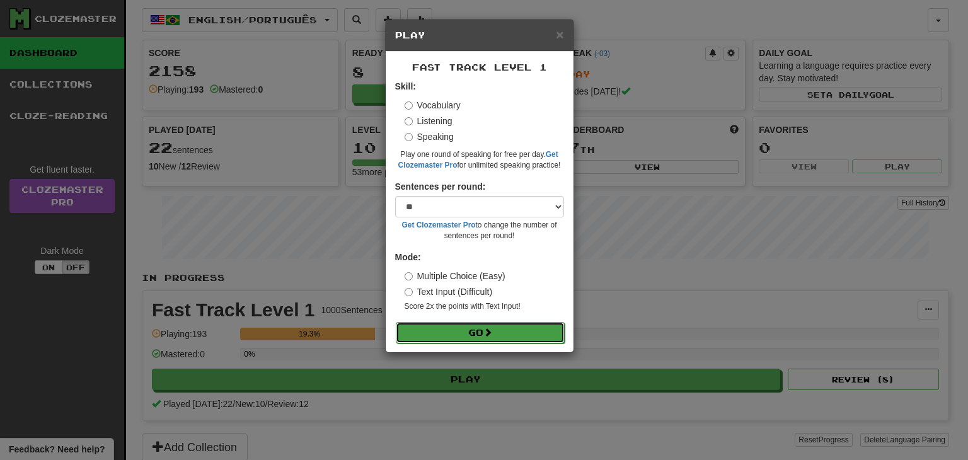
click at [464, 325] on button "Go" at bounding box center [480, 332] width 169 height 21
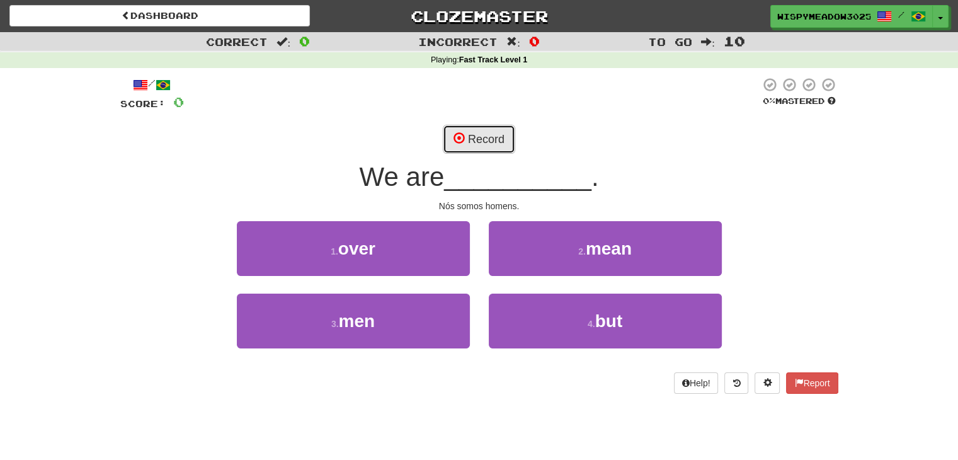
click at [479, 132] on button "Record" at bounding box center [479, 139] width 72 height 29
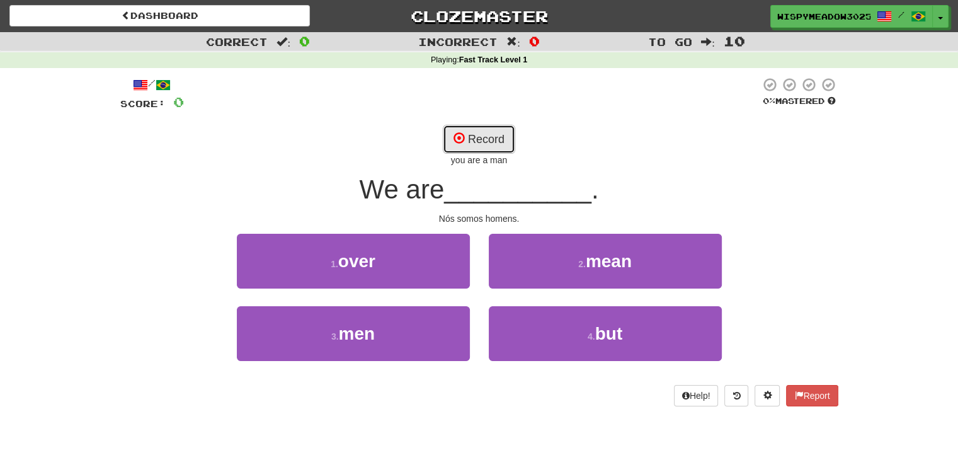
click at [488, 133] on button "Record" at bounding box center [479, 139] width 72 height 29
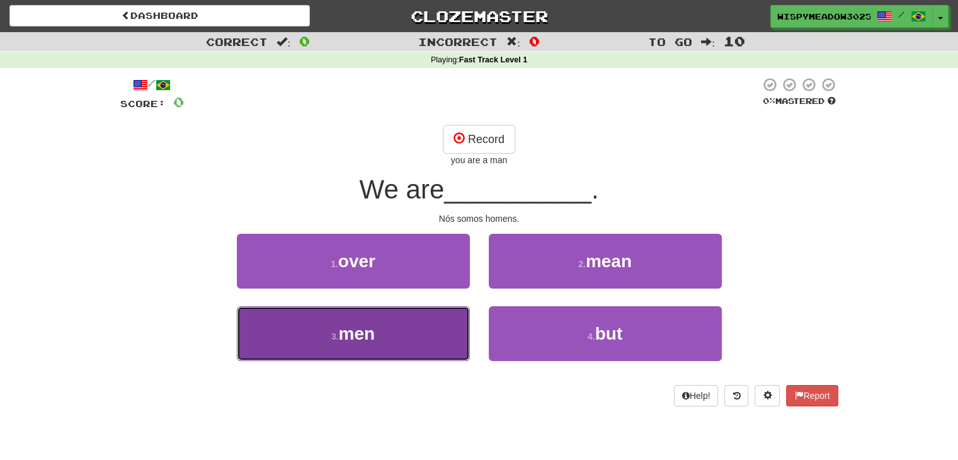
click at [425, 352] on button "3 . men" at bounding box center [353, 333] width 233 height 55
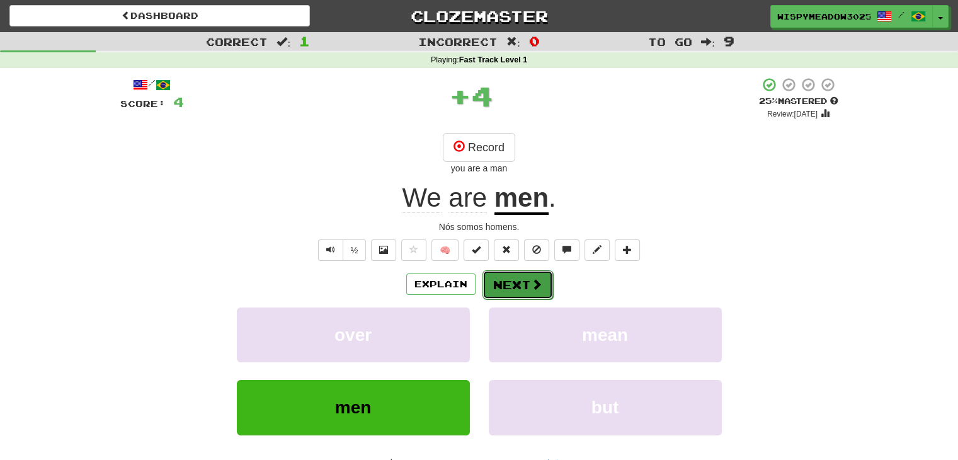
click at [512, 285] on button "Next" at bounding box center [518, 284] width 71 height 29
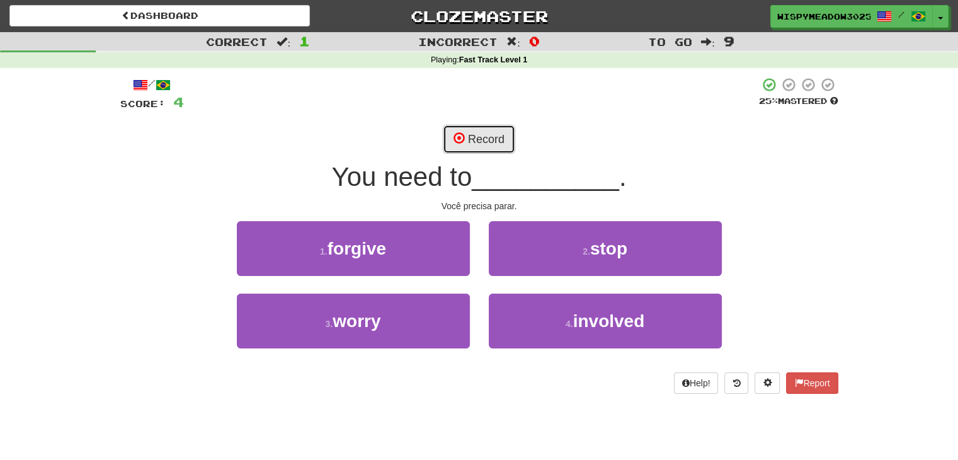
click at [488, 135] on button "Record" at bounding box center [479, 139] width 72 height 29
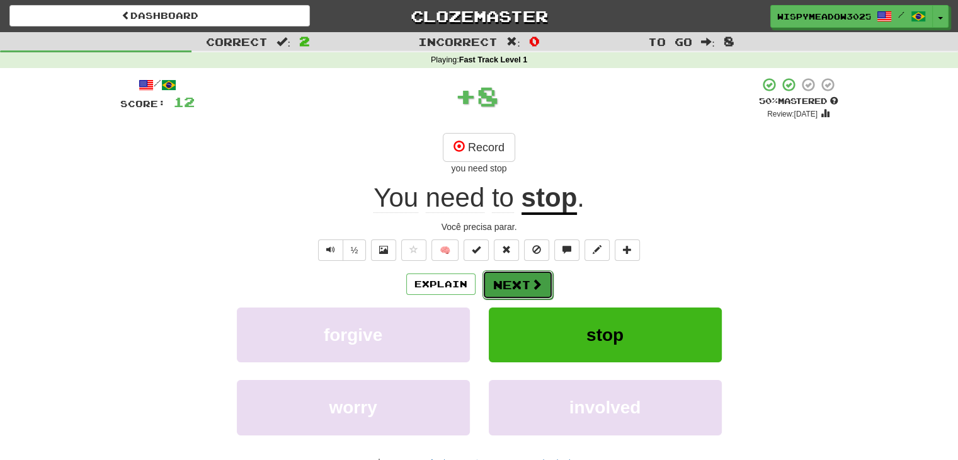
click at [534, 282] on span at bounding box center [536, 283] width 11 height 11
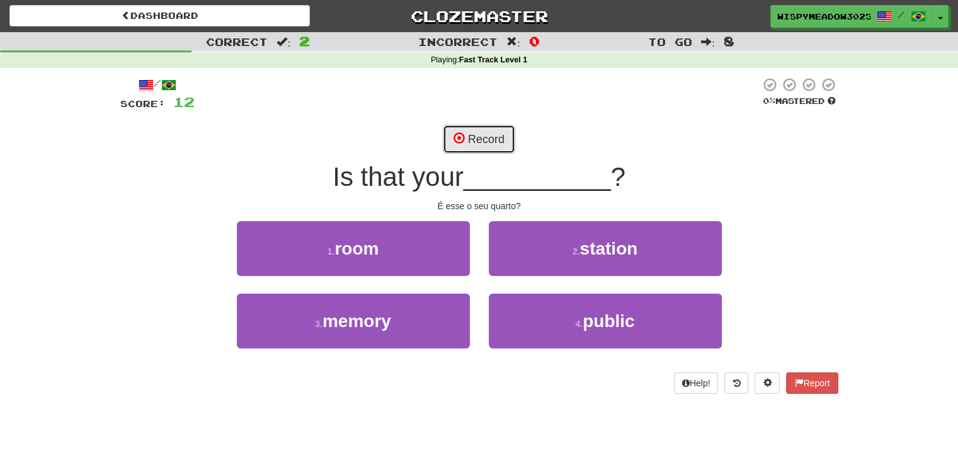
click at [479, 133] on button "Record" at bounding box center [479, 139] width 72 height 29
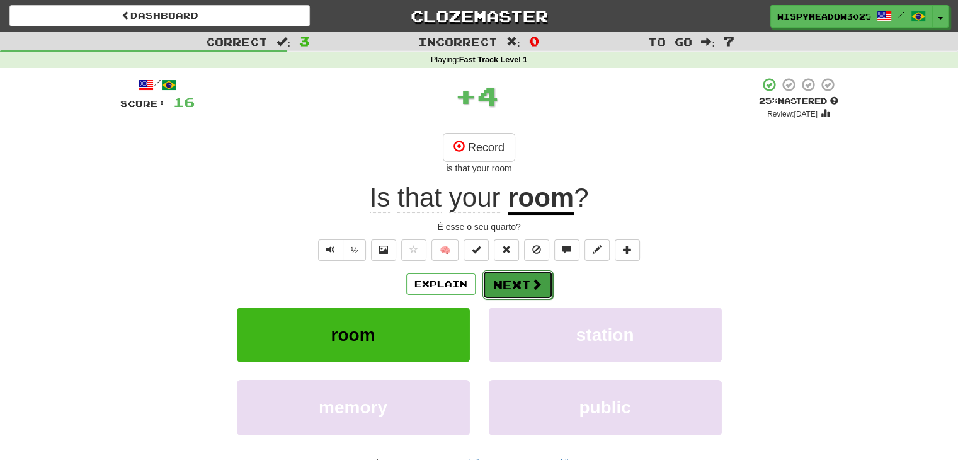
click at [502, 287] on button "Next" at bounding box center [518, 284] width 71 height 29
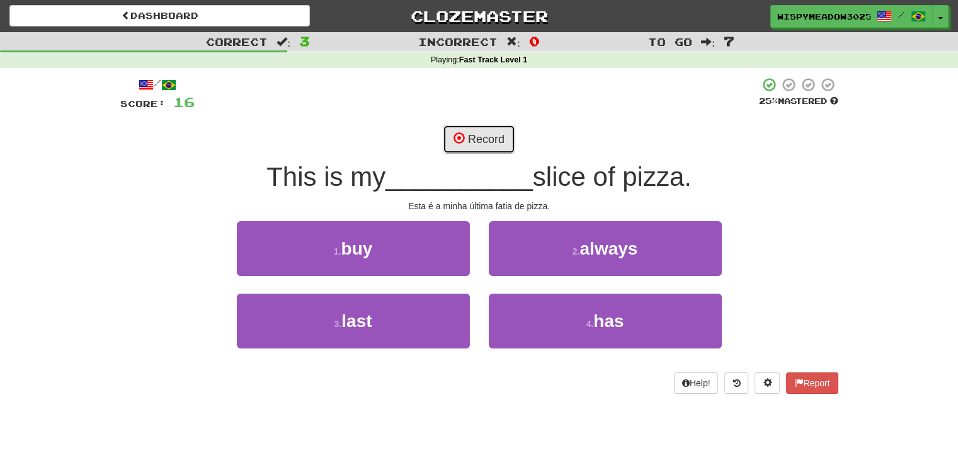
click at [490, 137] on button "Record" at bounding box center [479, 139] width 72 height 29
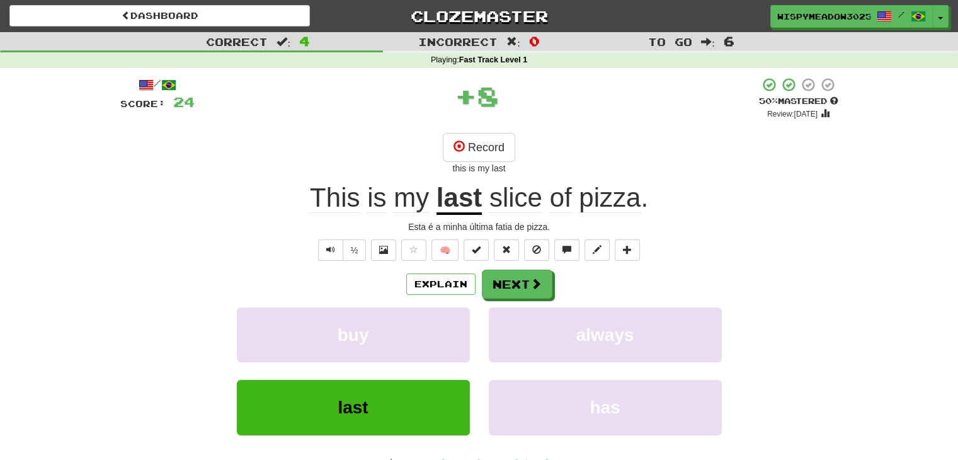
click at [522, 190] on span "slice" at bounding box center [515, 198] width 53 height 30
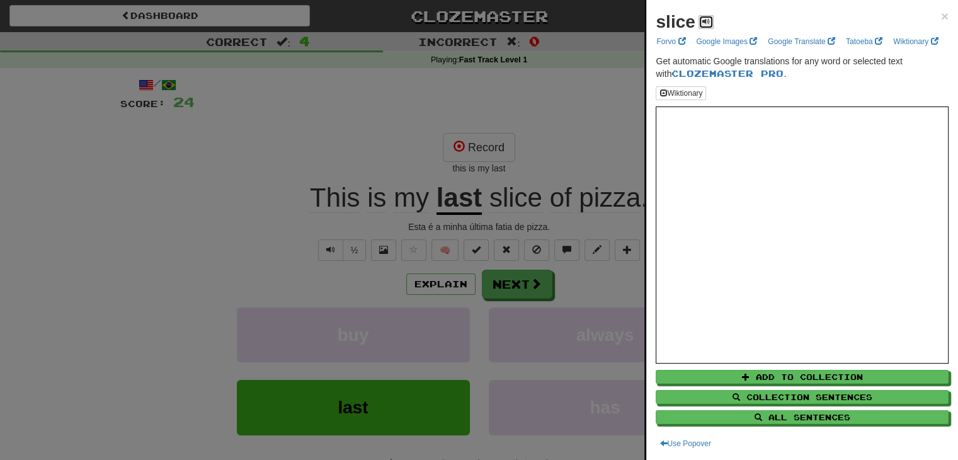
click at [702, 22] on span at bounding box center [706, 22] width 8 height 8
click at [941, 12] on span "×" at bounding box center [945, 16] width 8 height 14
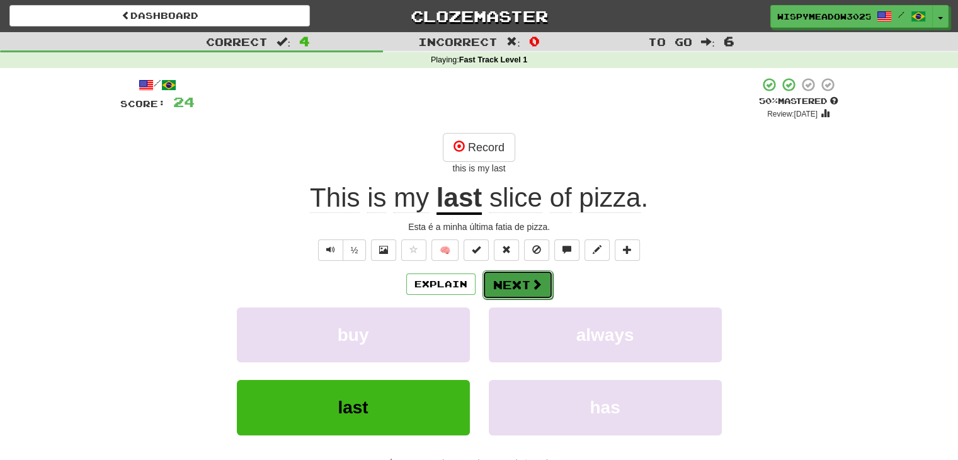
click at [516, 285] on button "Next" at bounding box center [518, 284] width 71 height 29
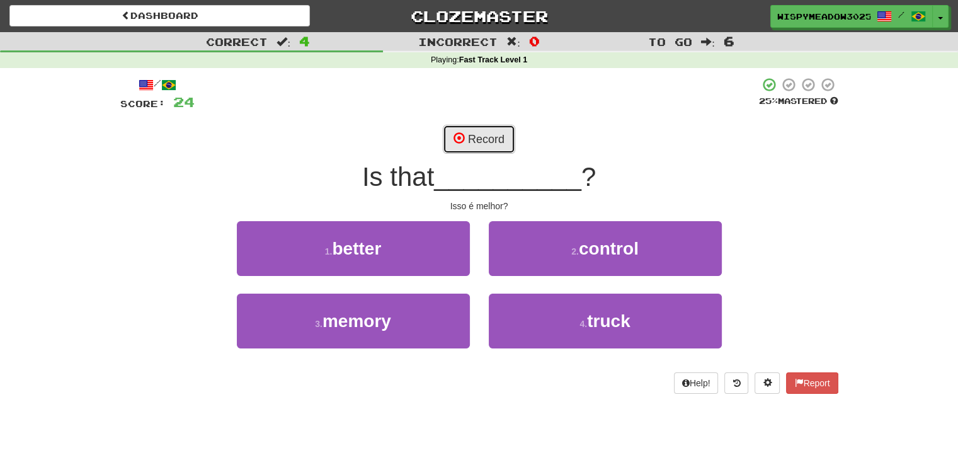
click at [462, 140] on span at bounding box center [459, 137] width 11 height 11
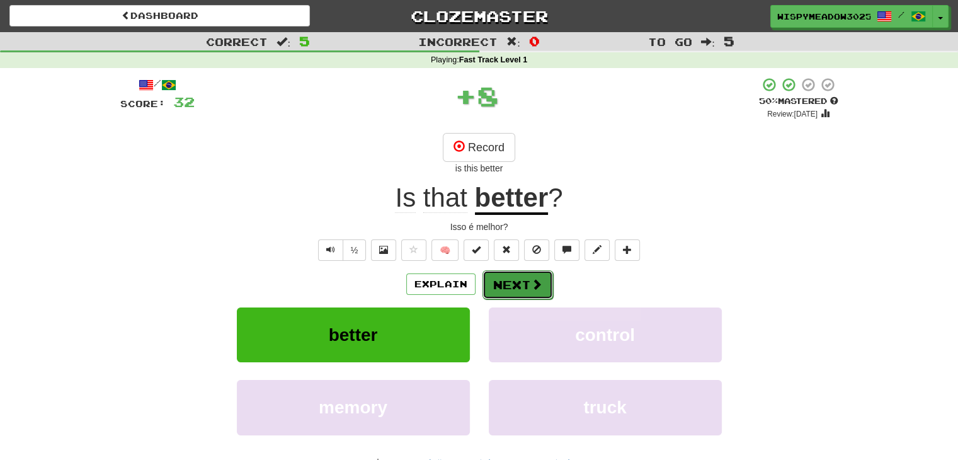
click at [525, 282] on button "Next" at bounding box center [518, 284] width 71 height 29
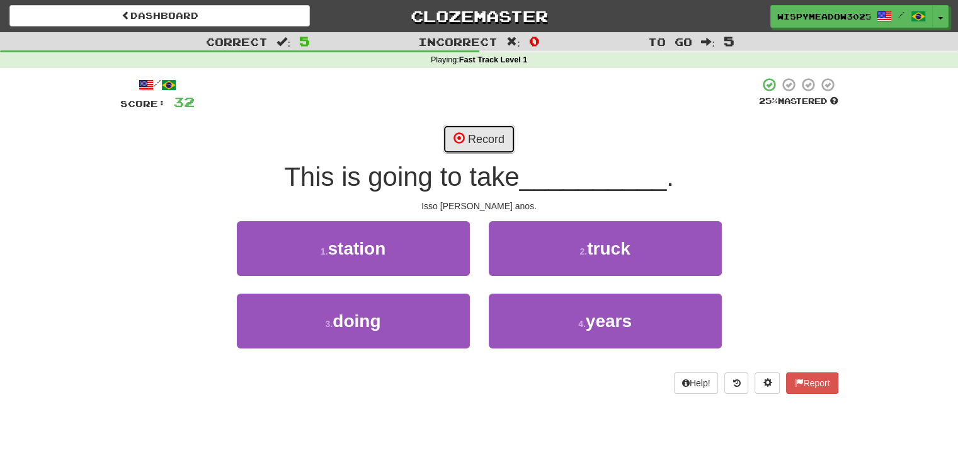
click at [495, 143] on button "Record" at bounding box center [479, 139] width 72 height 29
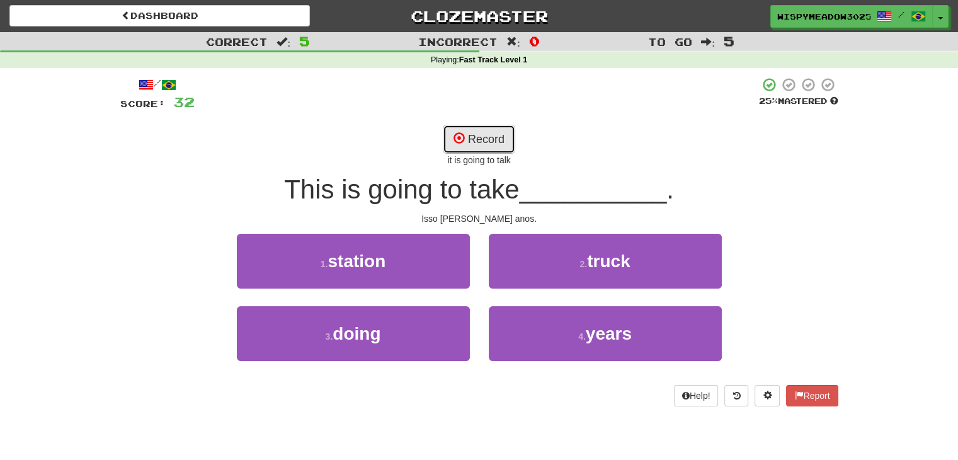
click at [495, 143] on button "Record" at bounding box center [479, 139] width 72 height 29
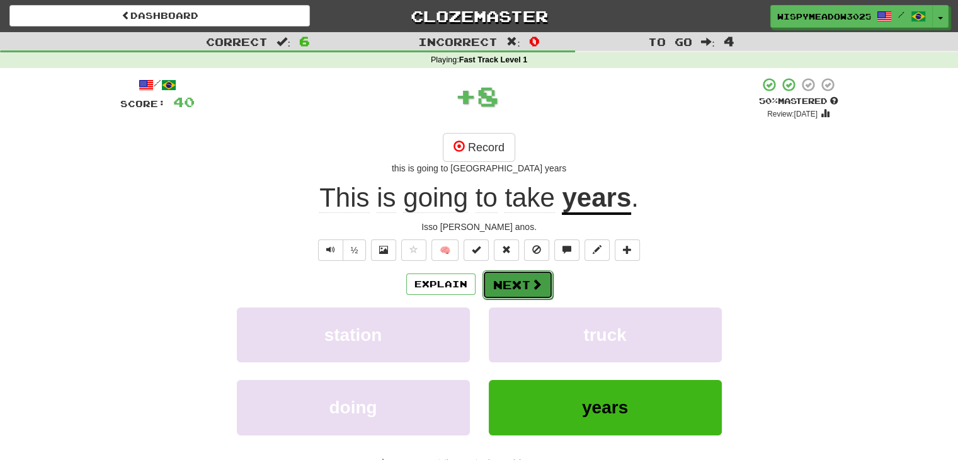
click at [513, 292] on button "Next" at bounding box center [518, 284] width 71 height 29
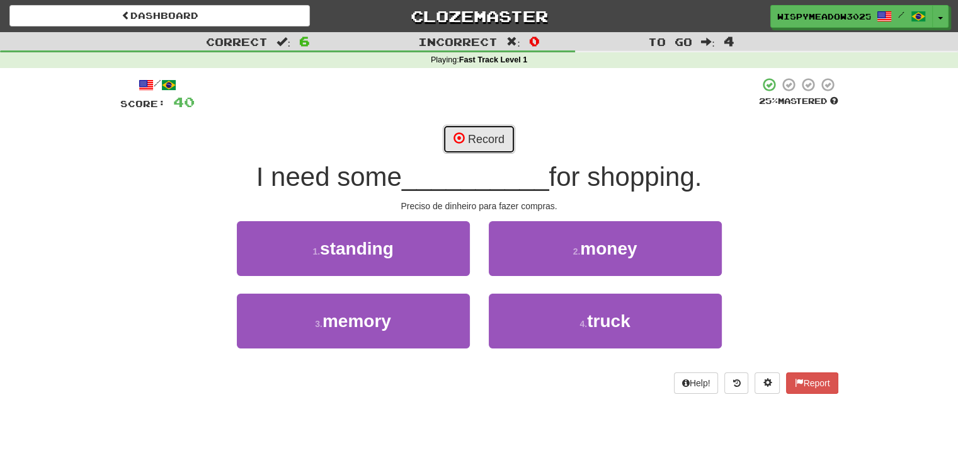
click at [503, 149] on button "Record" at bounding box center [479, 139] width 72 height 29
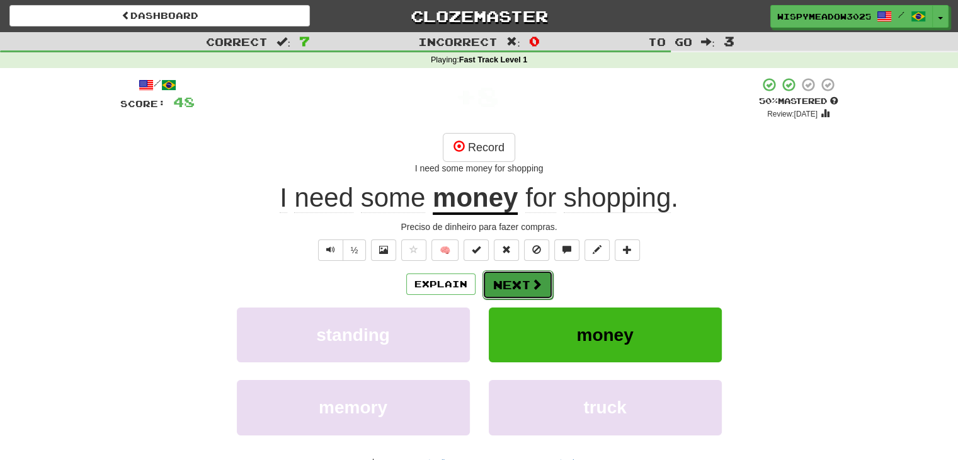
click at [523, 285] on button "Next" at bounding box center [518, 284] width 71 height 29
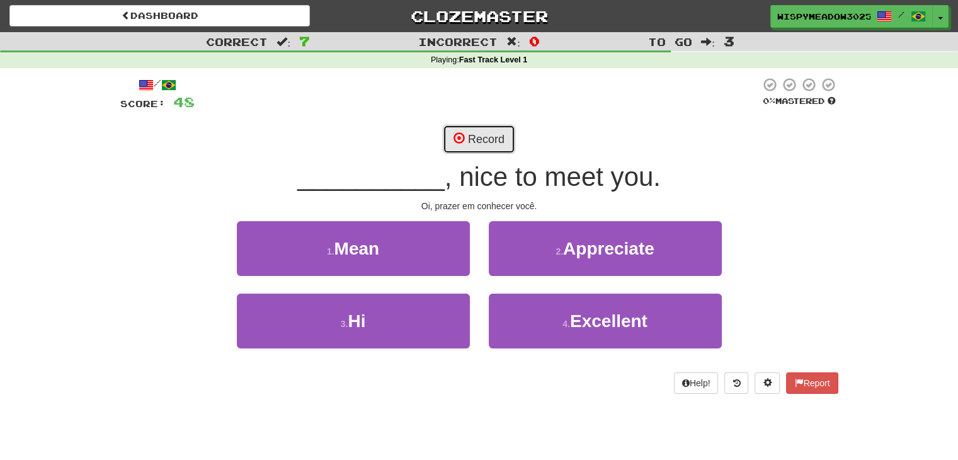
click at [478, 144] on button "Record" at bounding box center [479, 139] width 72 height 29
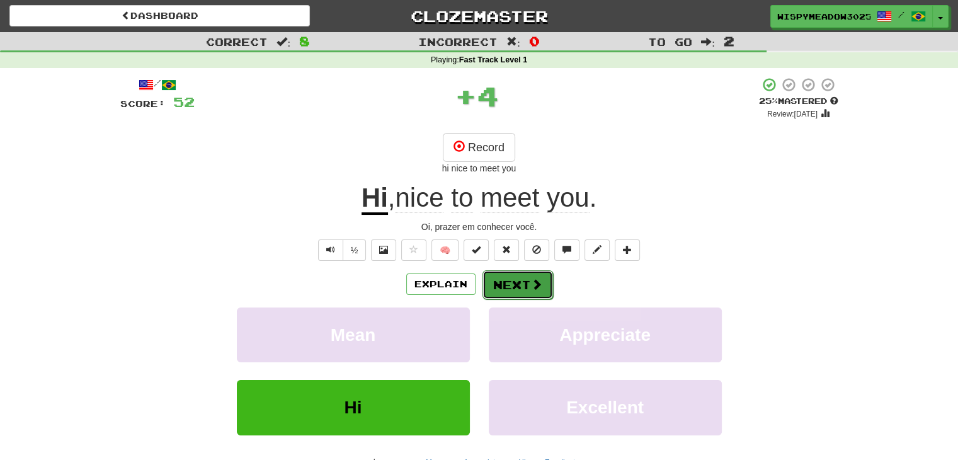
click at [517, 289] on button "Next" at bounding box center [518, 284] width 71 height 29
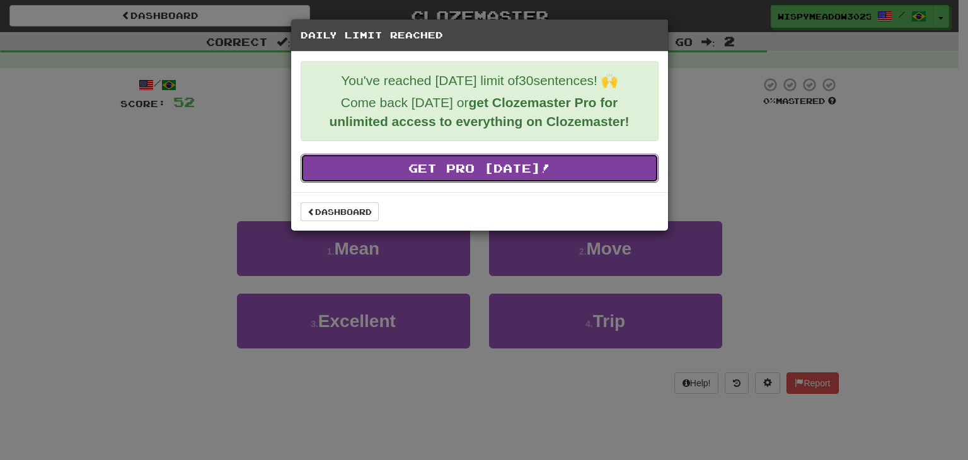
click at [480, 173] on link "Get Pro Today!" at bounding box center [479, 168] width 358 height 29
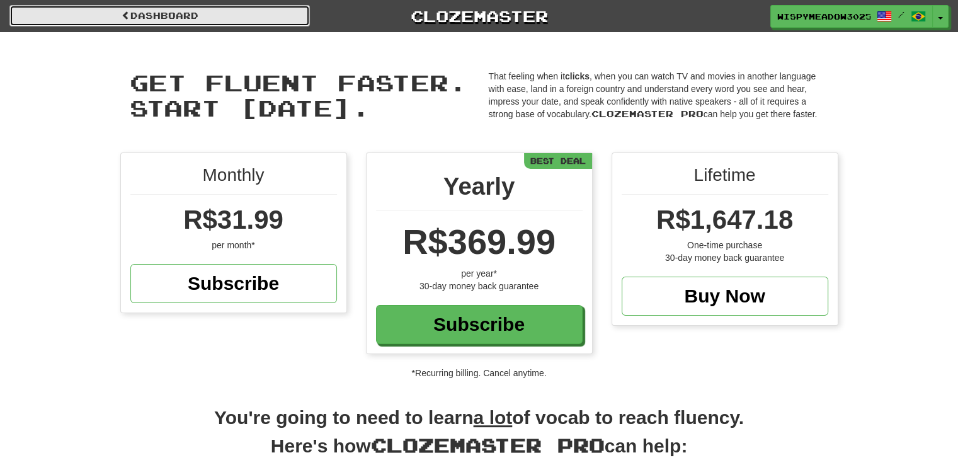
click at [219, 20] on link "Dashboard" at bounding box center [159, 15] width 300 height 21
